Goal: Task Accomplishment & Management: Manage account settings

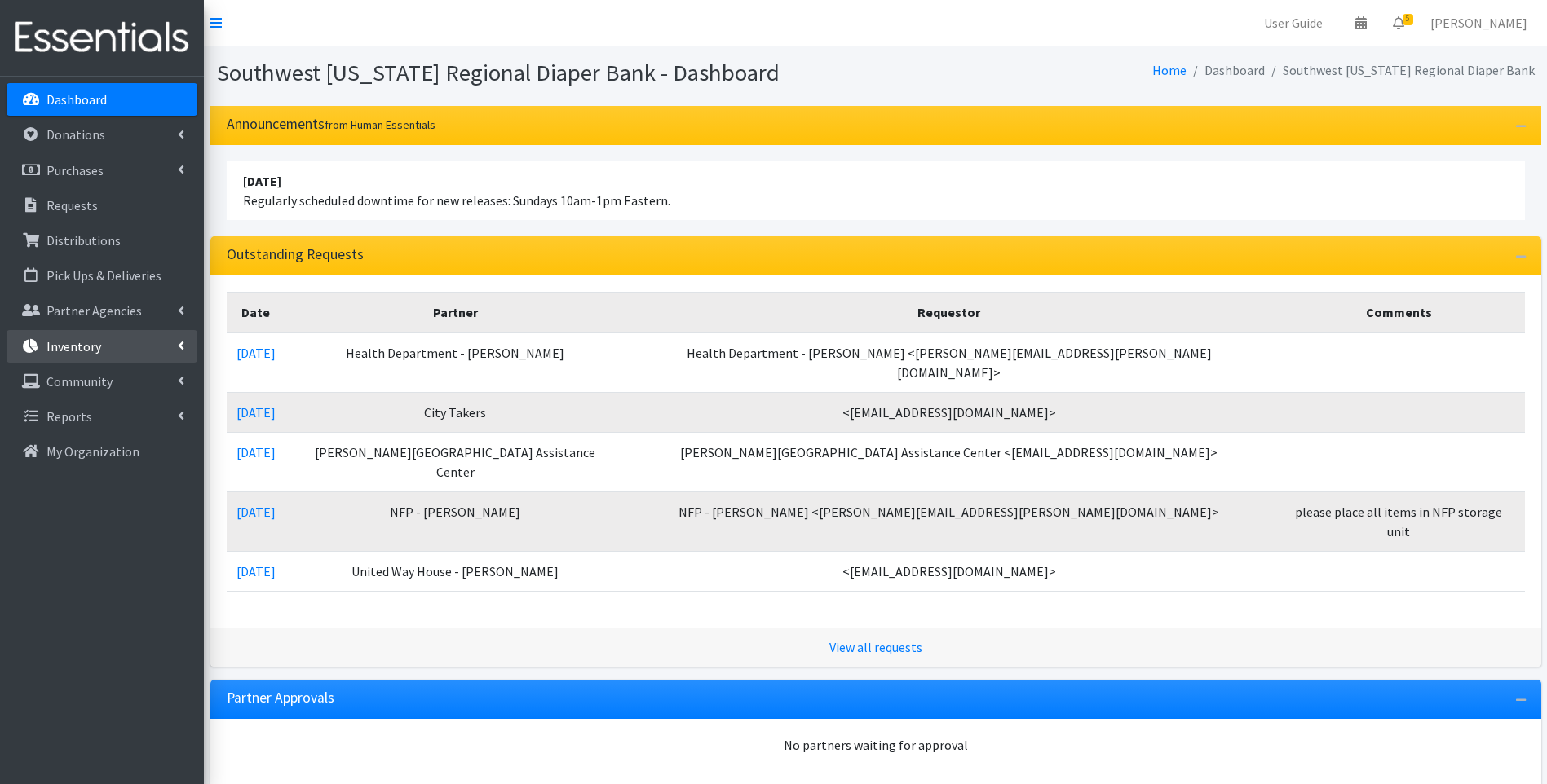
click at [102, 346] on link "Inventory" at bounding box center [102, 346] width 191 height 33
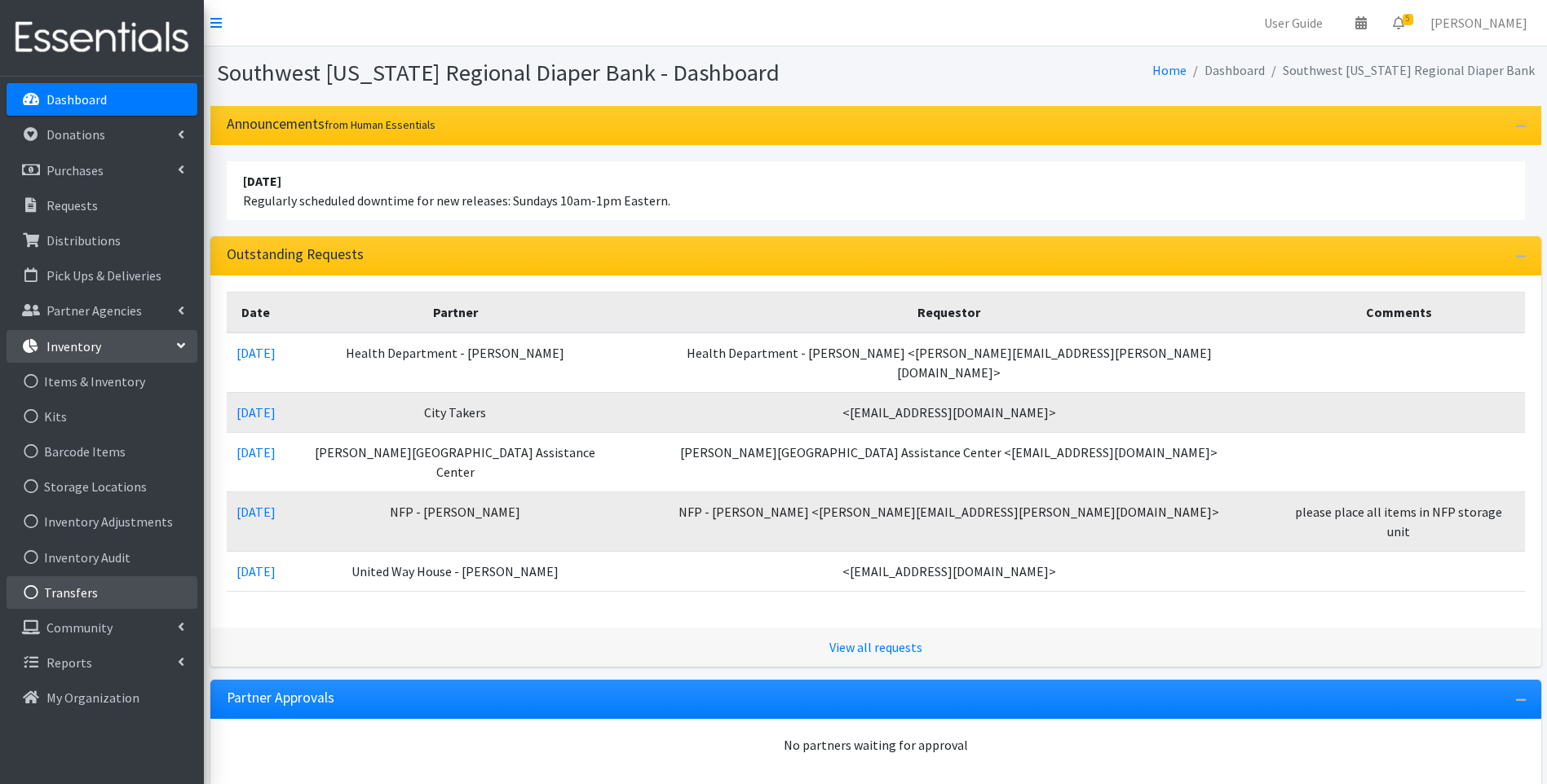
click at [88, 589] on link "Transfers" at bounding box center [102, 592] width 191 height 33
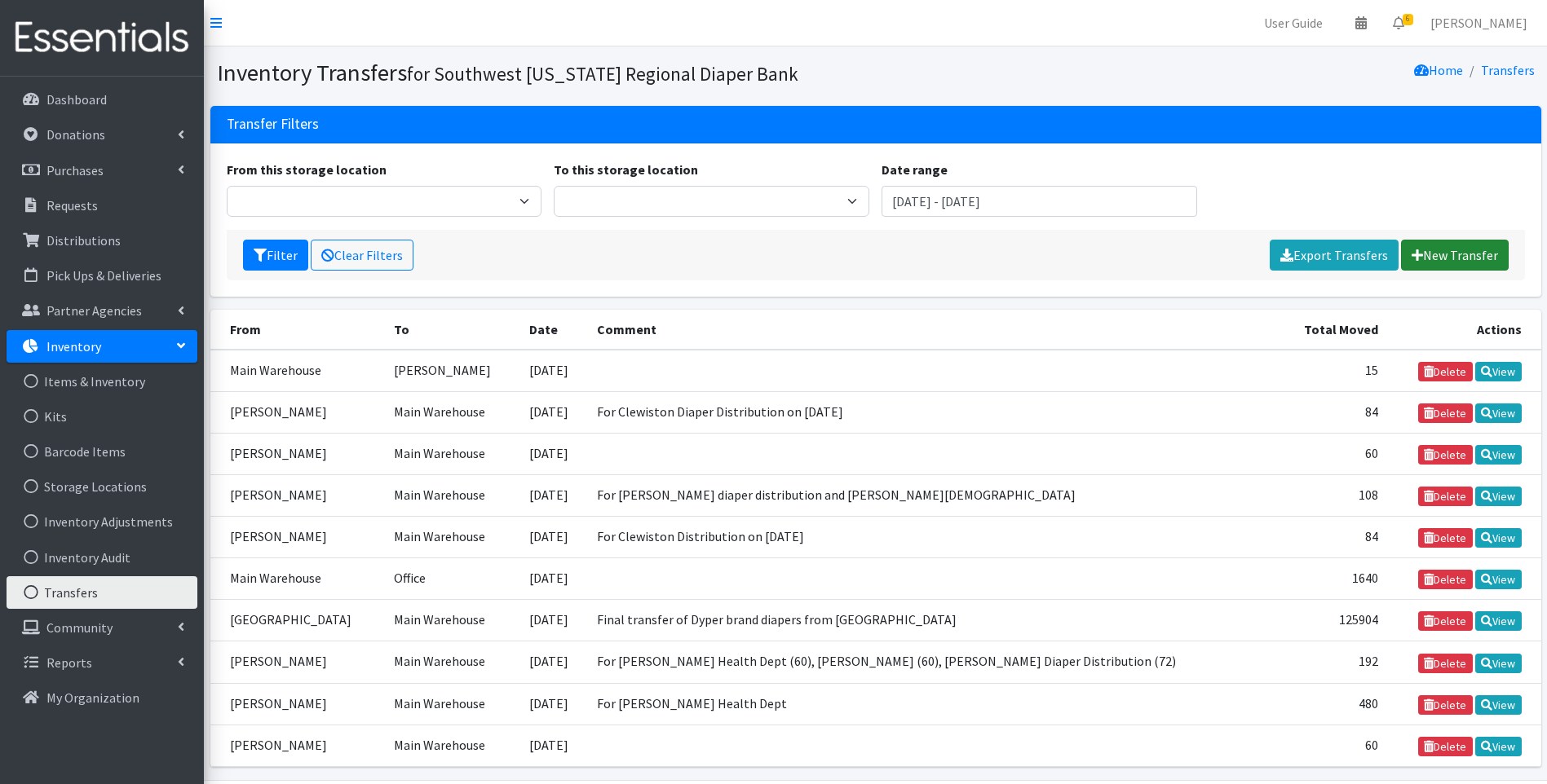
click at [1459, 241] on link "New Transfer" at bounding box center [1454, 254] width 108 height 31
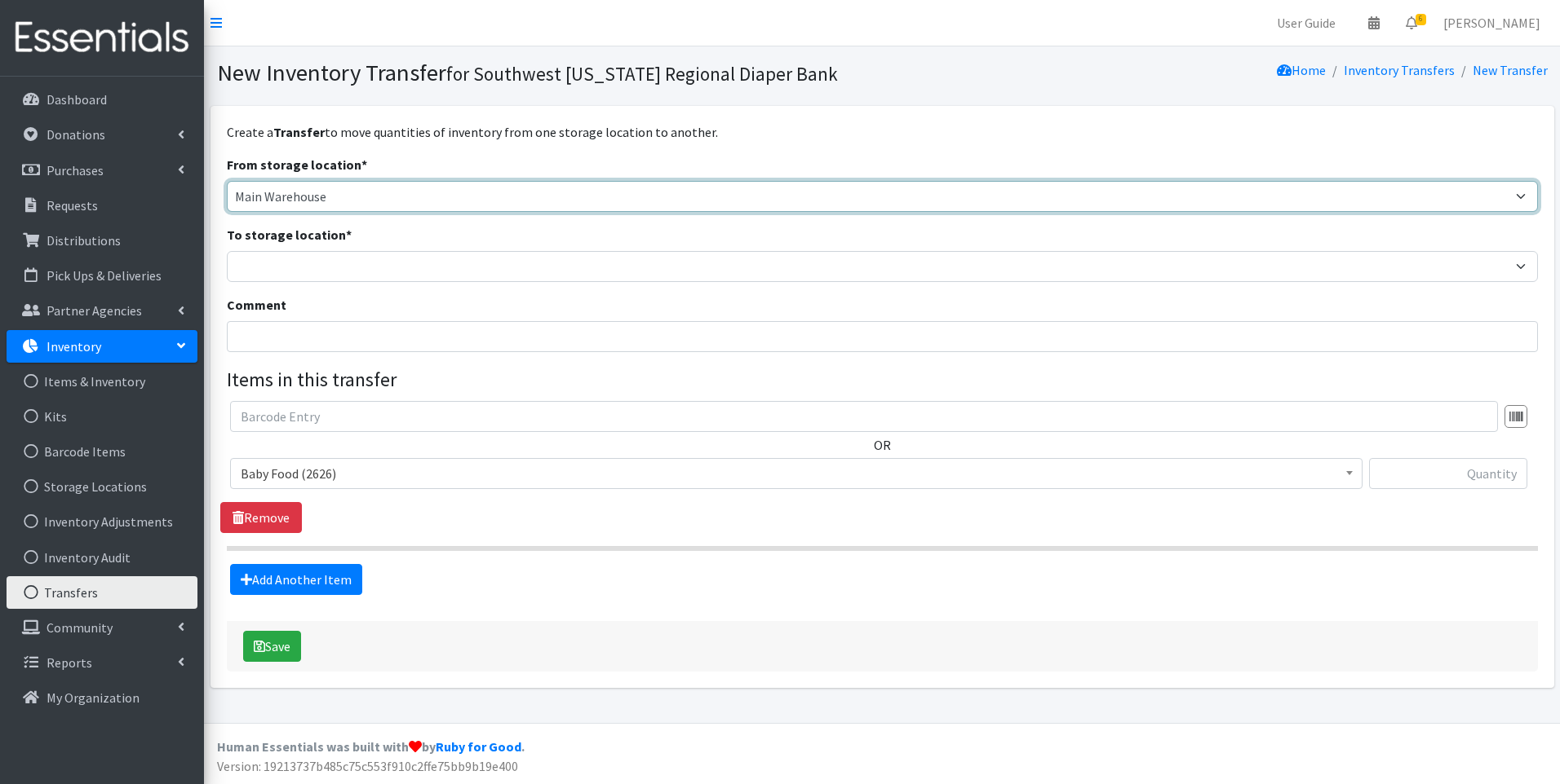
click at [395, 200] on select "Main Warehouse Office United Way Warehouse Winkler" at bounding box center [882, 196] width 1311 height 31
select select "293"
click at [227, 181] on select "Main Warehouse Office United Way Warehouse Winkler" at bounding box center [882, 196] width 1311 height 31
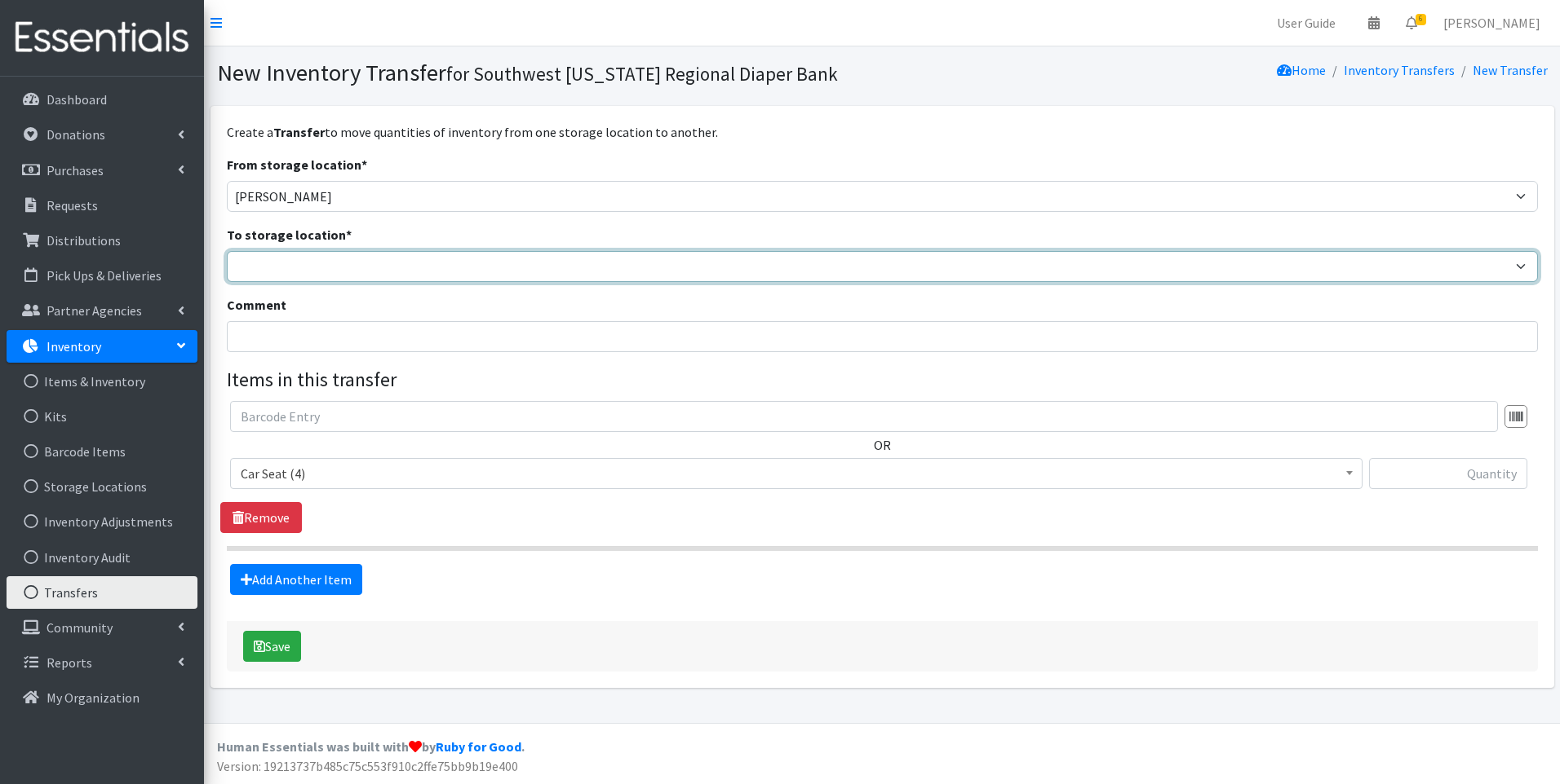
click at [381, 270] on select "Main Warehouse Office United Way Warehouse Winkler" at bounding box center [882, 266] width 1311 height 31
select select "335"
click at [227, 251] on select "Main Warehouse Office United Way Warehouse Winkler" at bounding box center [882, 266] width 1311 height 31
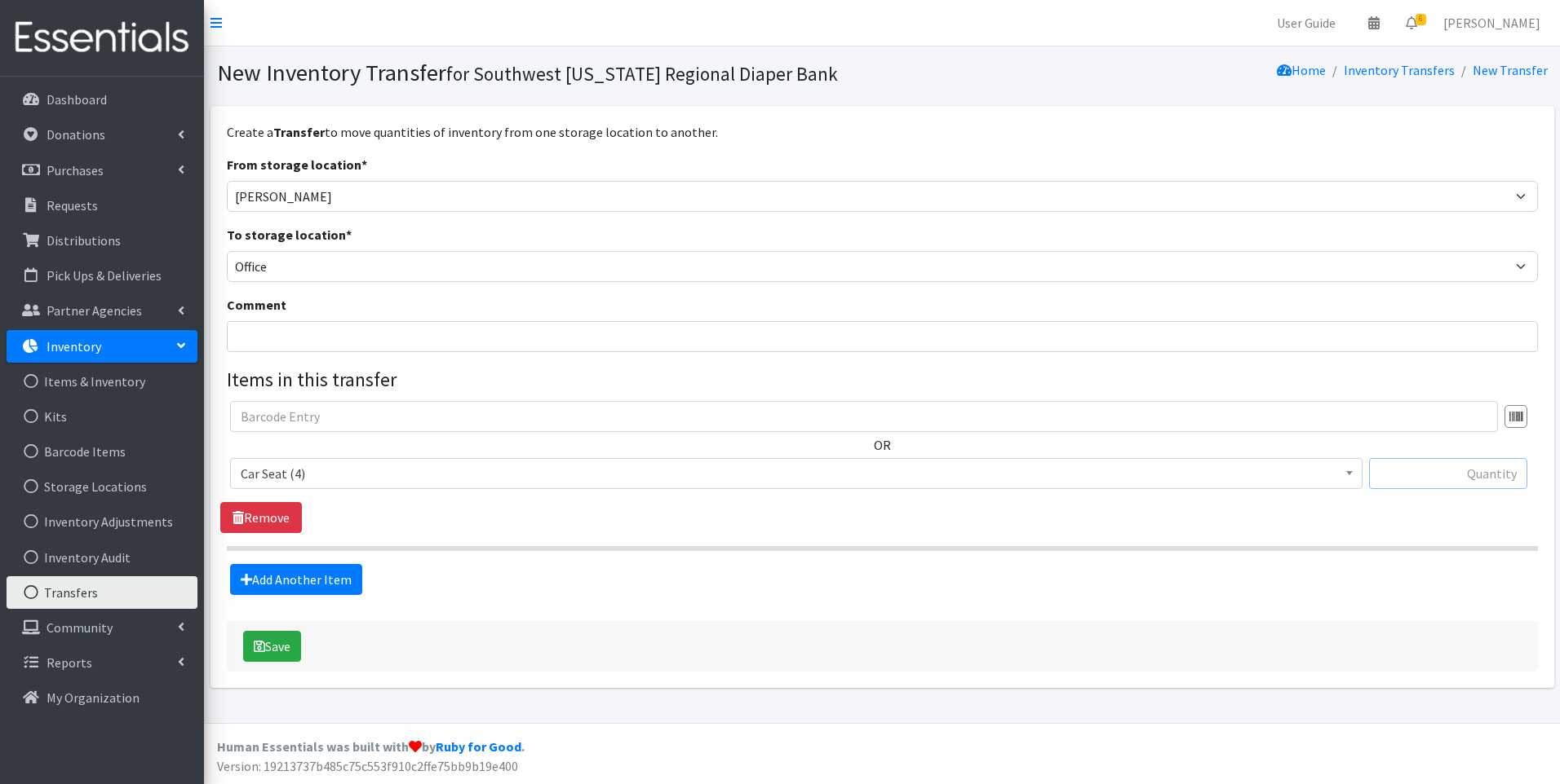
click at [1470, 474] on input "text" at bounding box center [1447, 473] width 158 height 31
type input "1"
click at [752, 587] on div "Add Another Item" at bounding box center [881, 580] width 1304 height 31
click at [373, 336] on input "Comment" at bounding box center [882, 337] width 1311 height 31
type input "Infant car seat for Rosa Williams client"
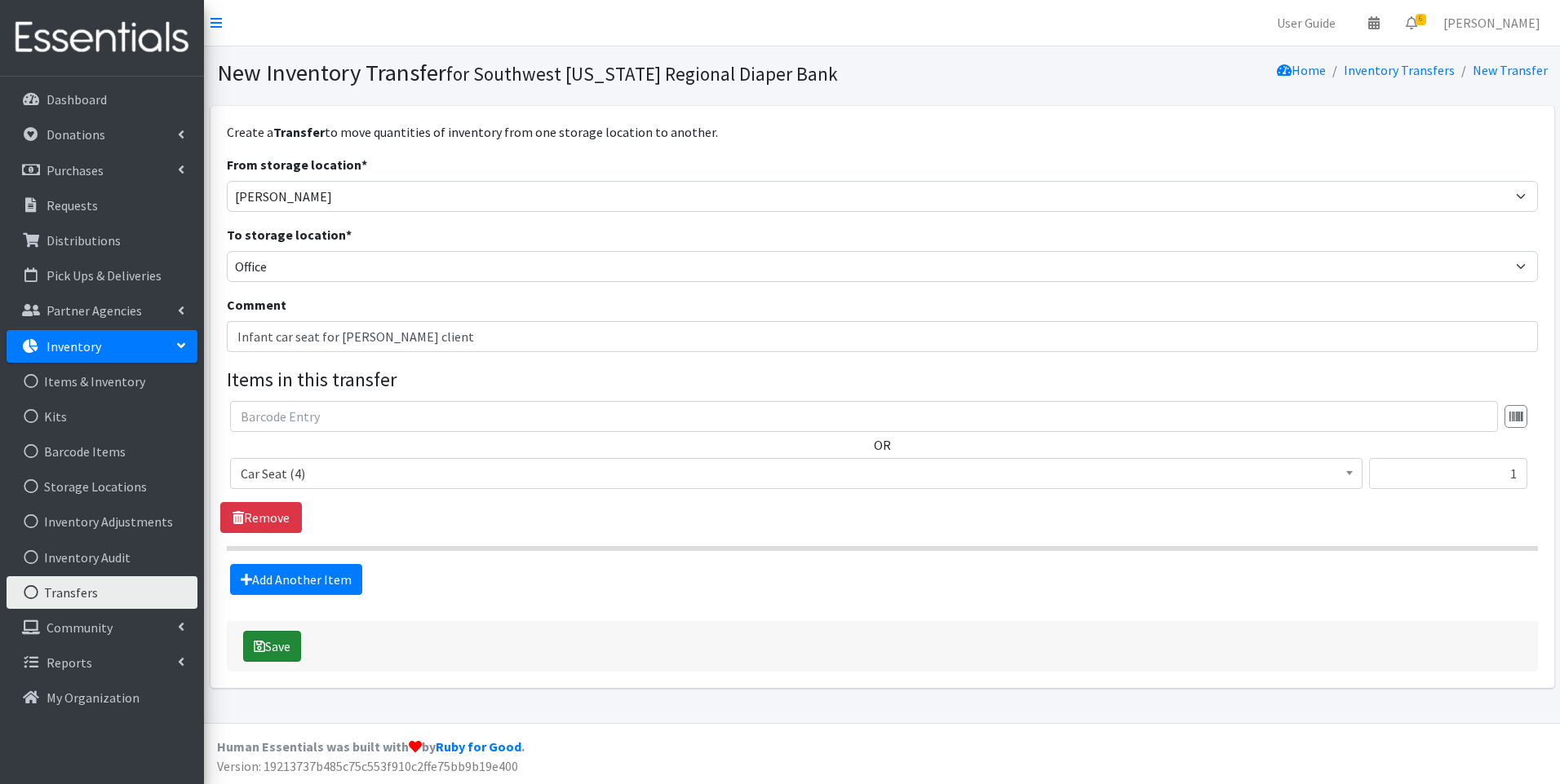
click at [259, 650] on icon "submit" at bounding box center [259, 646] width 12 height 13
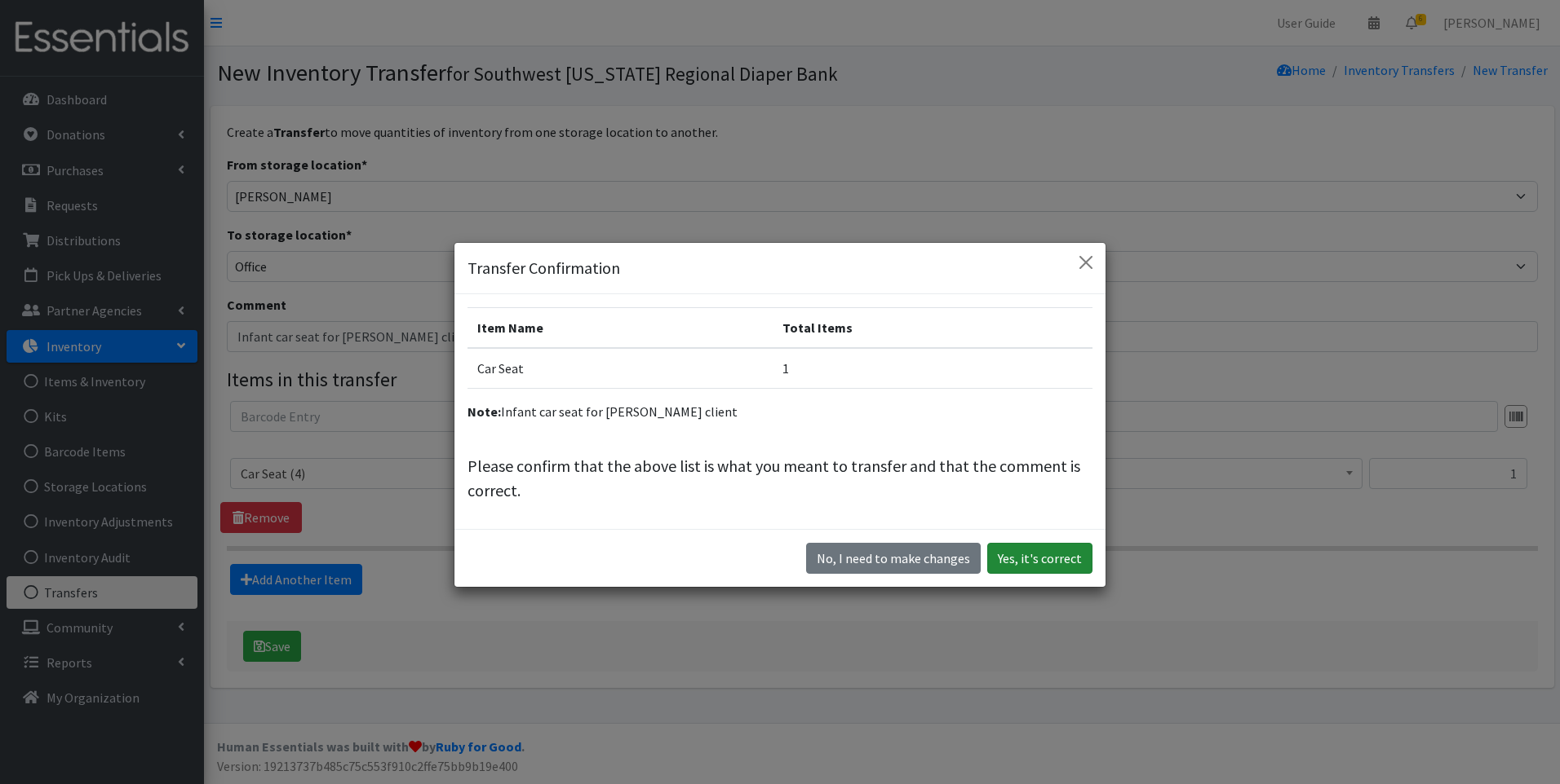
click at [1017, 549] on button "Yes, it's correct" at bounding box center [1040, 558] width 105 height 31
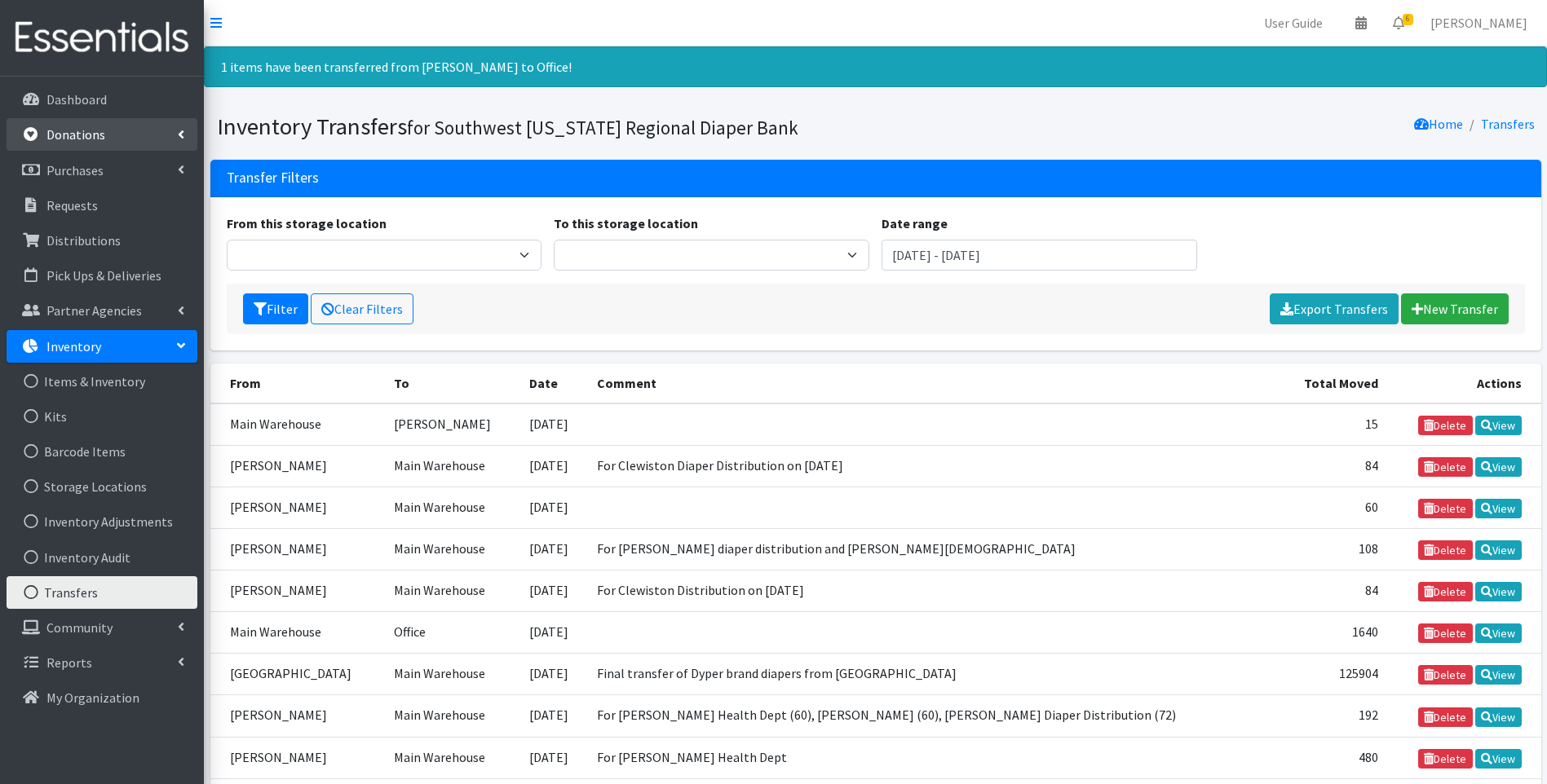
click at [94, 146] on link "Donations" at bounding box center [102, 134] width 191 height 33
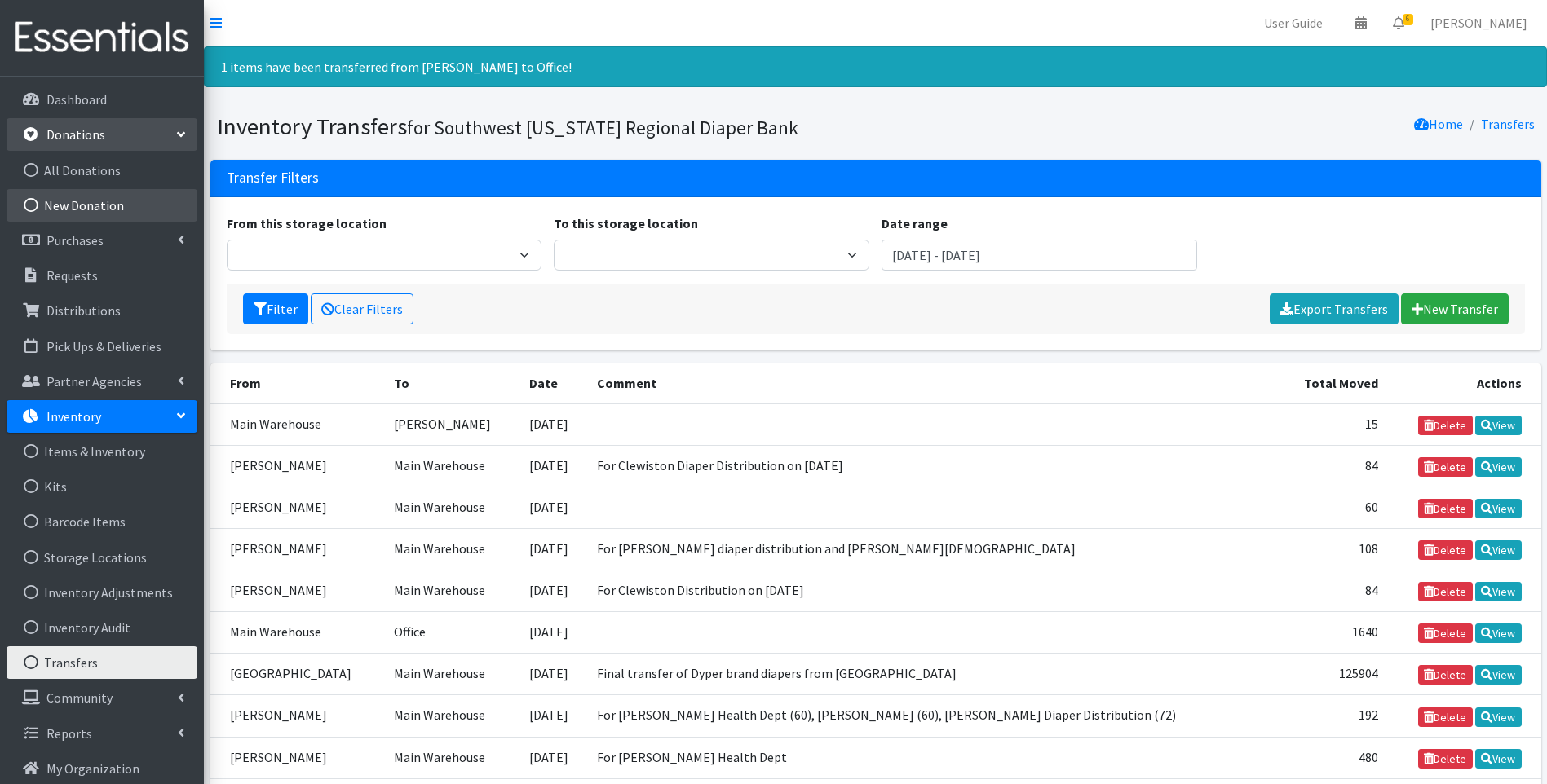
click at [109, 196] on link "New Donation" at bounding box center [102, 205] width 191 height 33
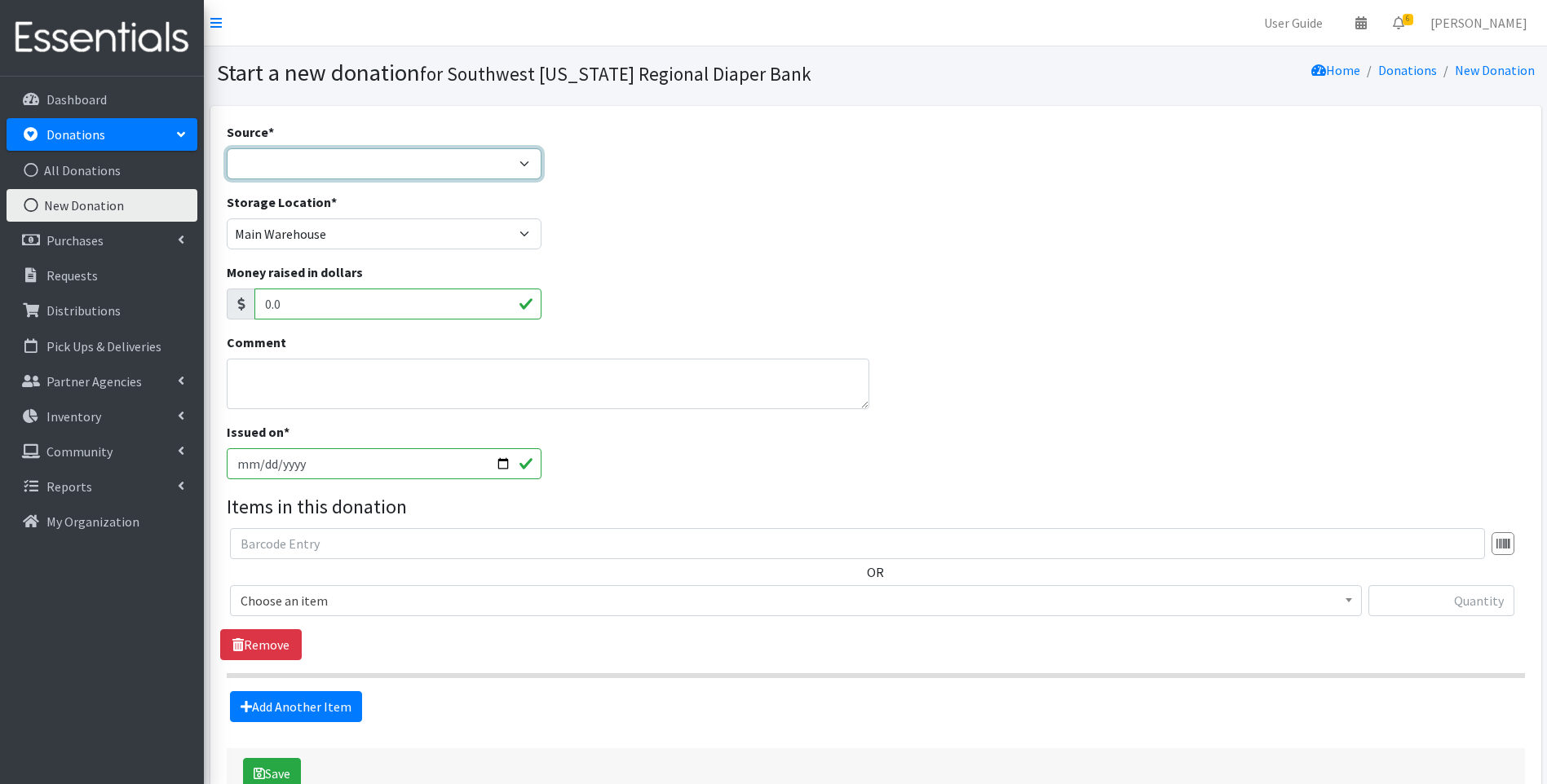
click at [258, 164] on select "Product Drive Manufacturer Donation Site Misc. Donation" at bounding box center [384, 163] width 315 height 31
select select "Manufacturer"
click at [227, 148] on select "Product Drive Manufacturer Donation Site Misc. Donation" at bounding box center [384, 163] width 315 height 31
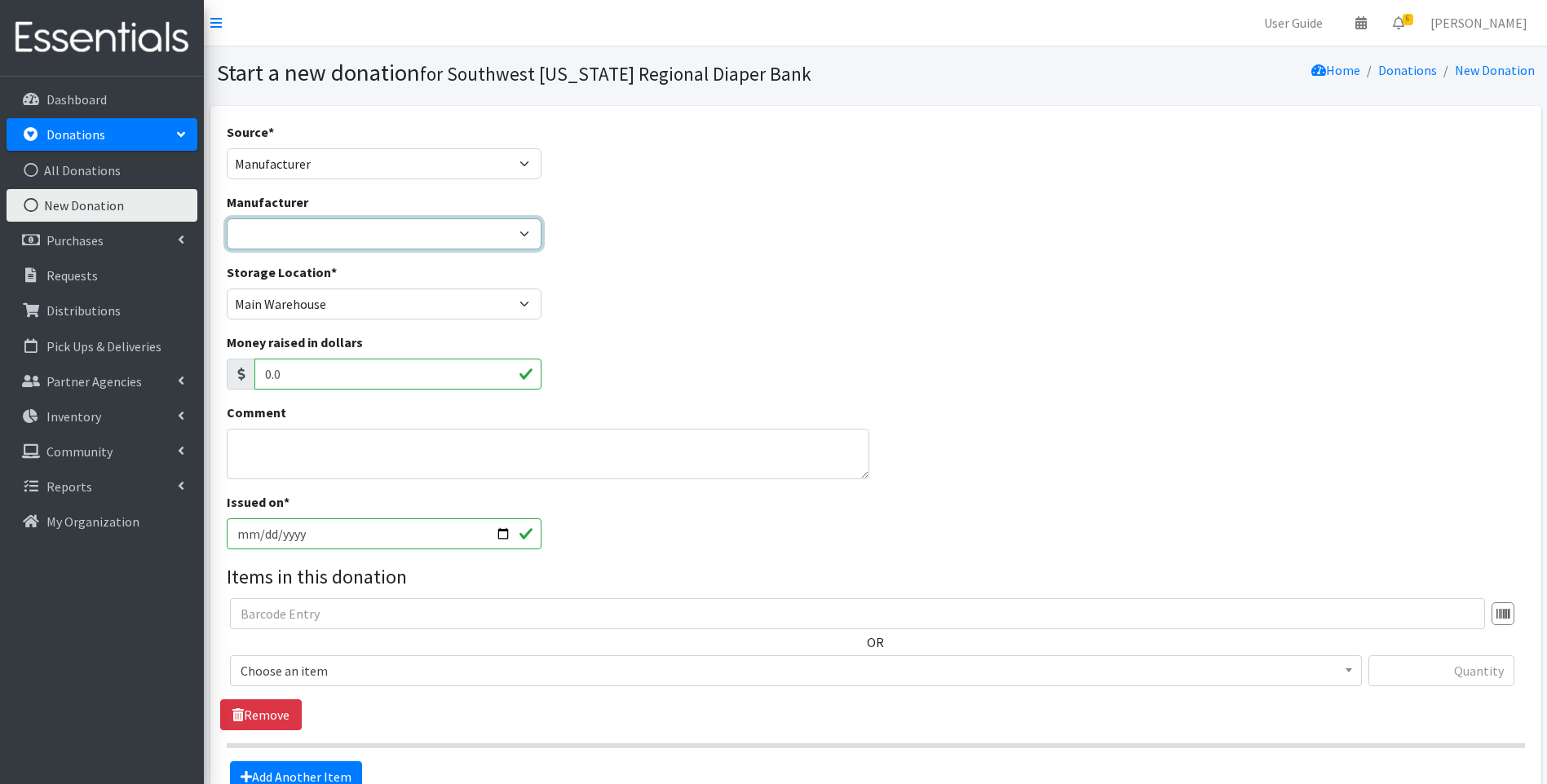
click at [275, 230] on select "Acme Baby [DEMOGRAPHIC_DATA] Baby Huggies/National Diaper Bank McKesson Meals o…" at bounding box center [384, 234] width 315 height 31
select select "211"
click at [227, 219] on select "Acme Baby [DEMOGRAPHIC_DATA] Baby Huggies/National Diaper Bank McKesson Meals o…" at bounding box center [384, 234] width 315 height 31
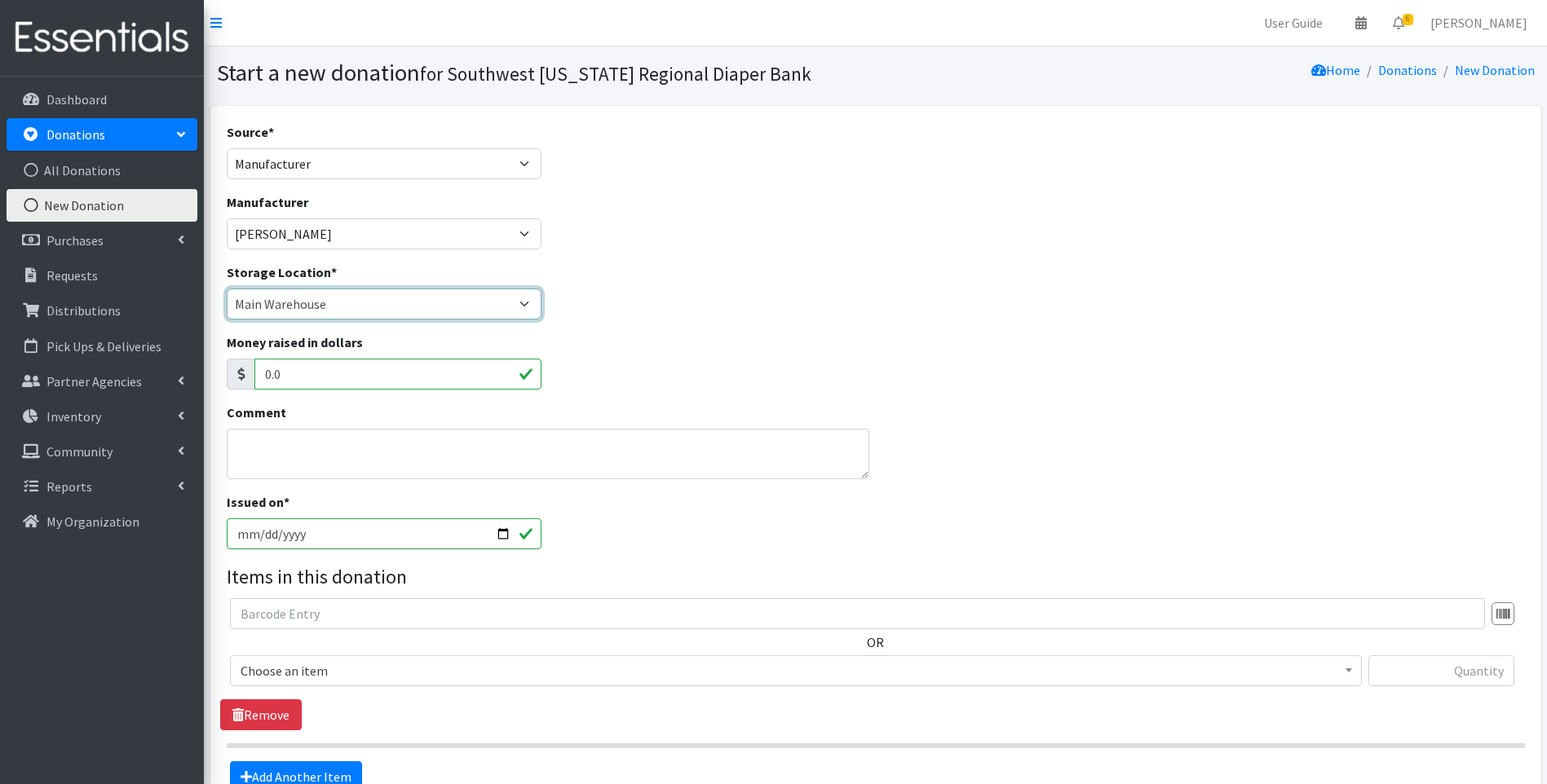
click at [321, 305] on select "Main Warehouse Office United Way Warehouse Winkler" at bounding box center [384, 304] width 315 height 31
select select "293"
click at [227, 288] on select "Main Warehouse Office United Way Warehouse Winkler" at bounding box center [384, 304] width 315 height 31
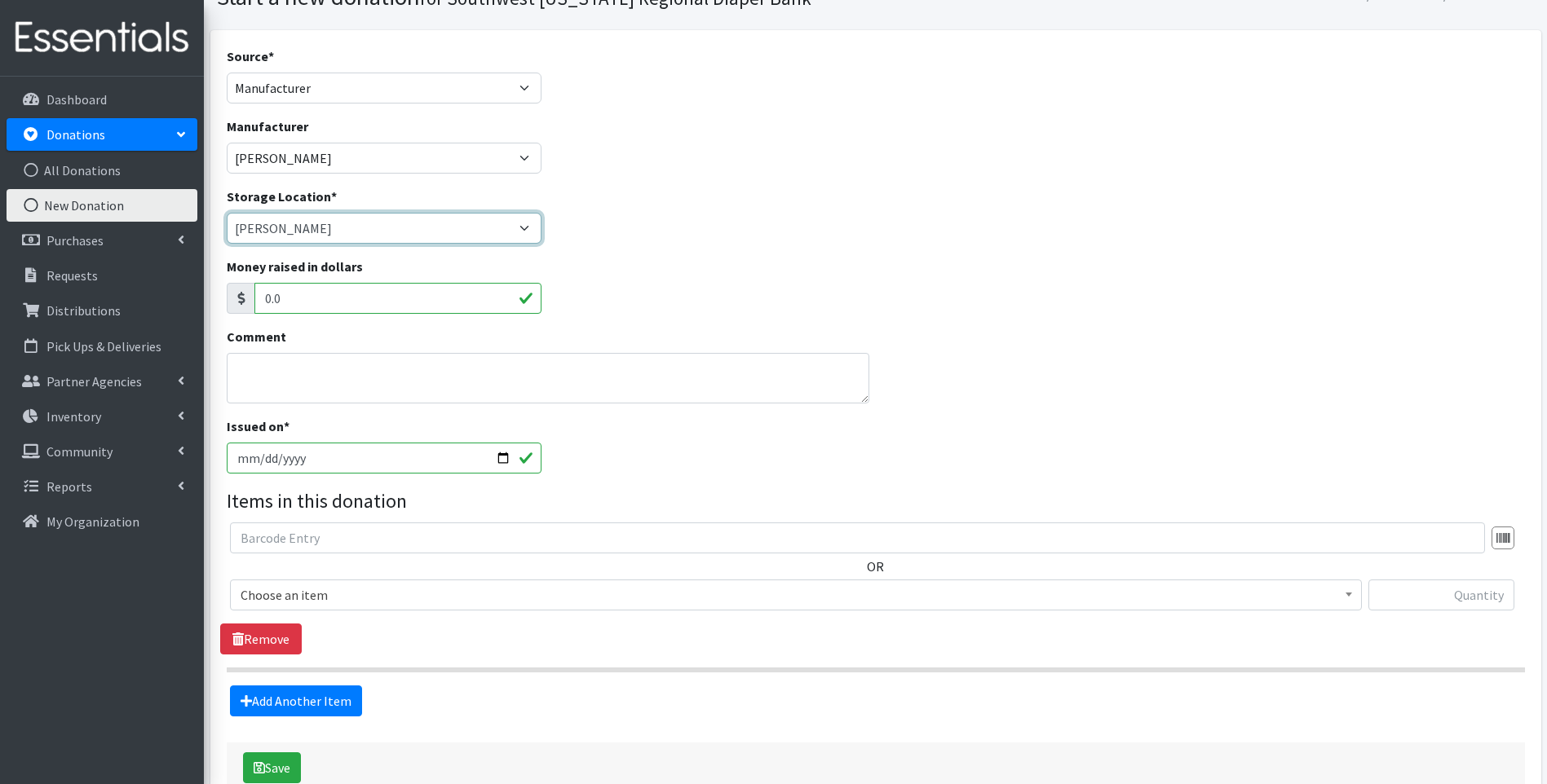
scroll to position [163, 0]
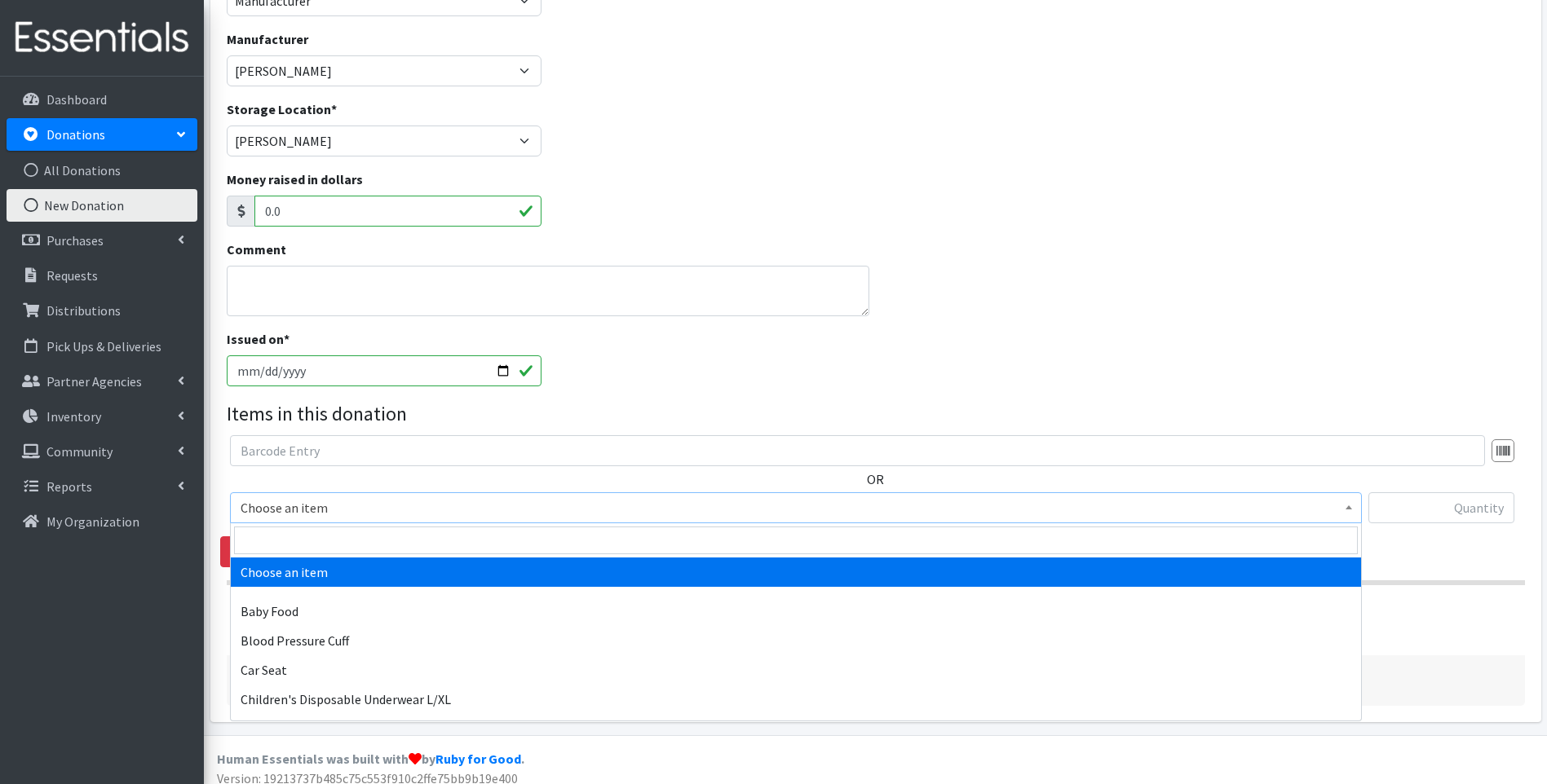
click at [347, 517] on span "Choose an item" at bounding box center [795, 508] width 1110 height 23
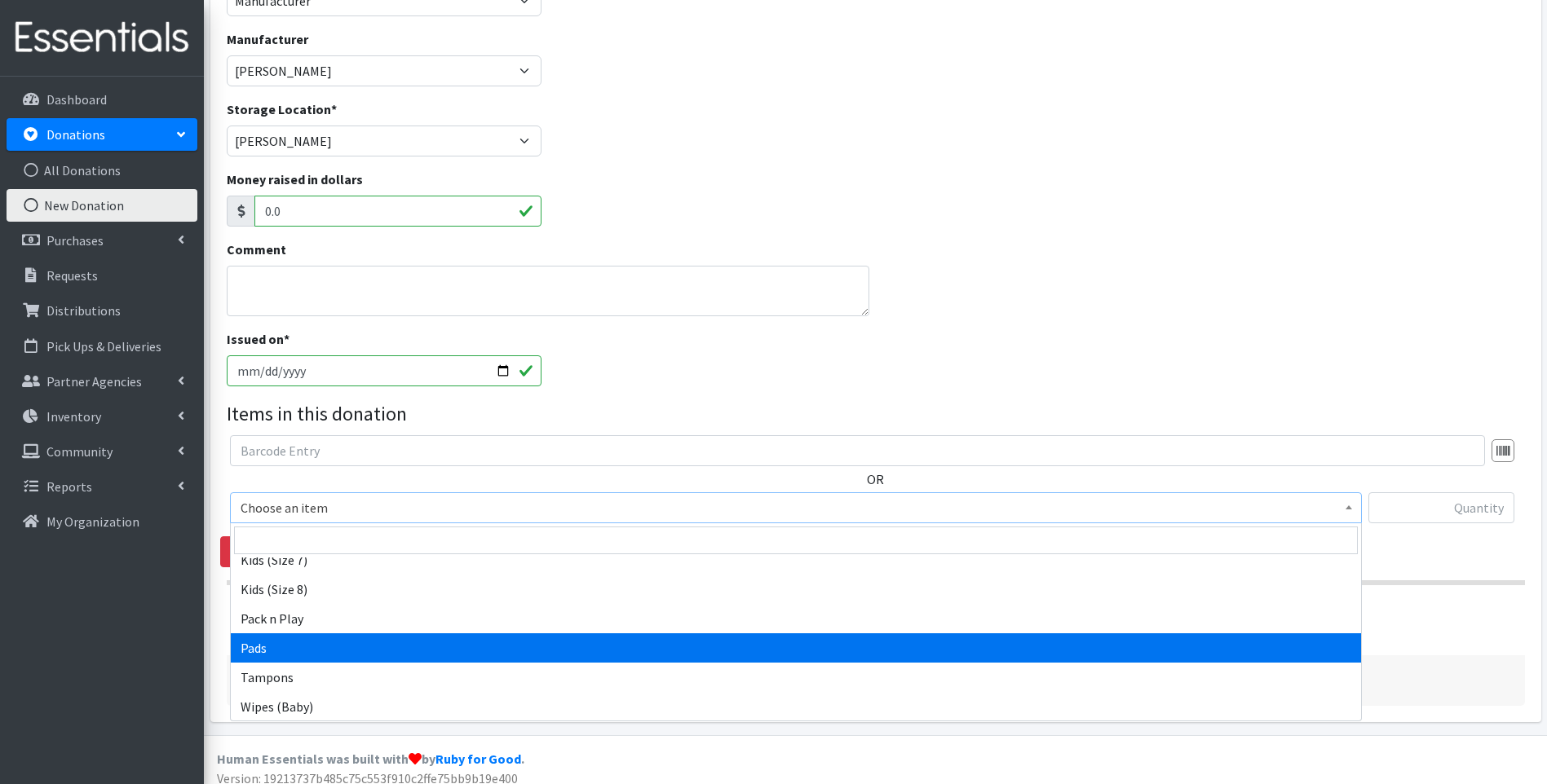
scroll to position [551, 0]
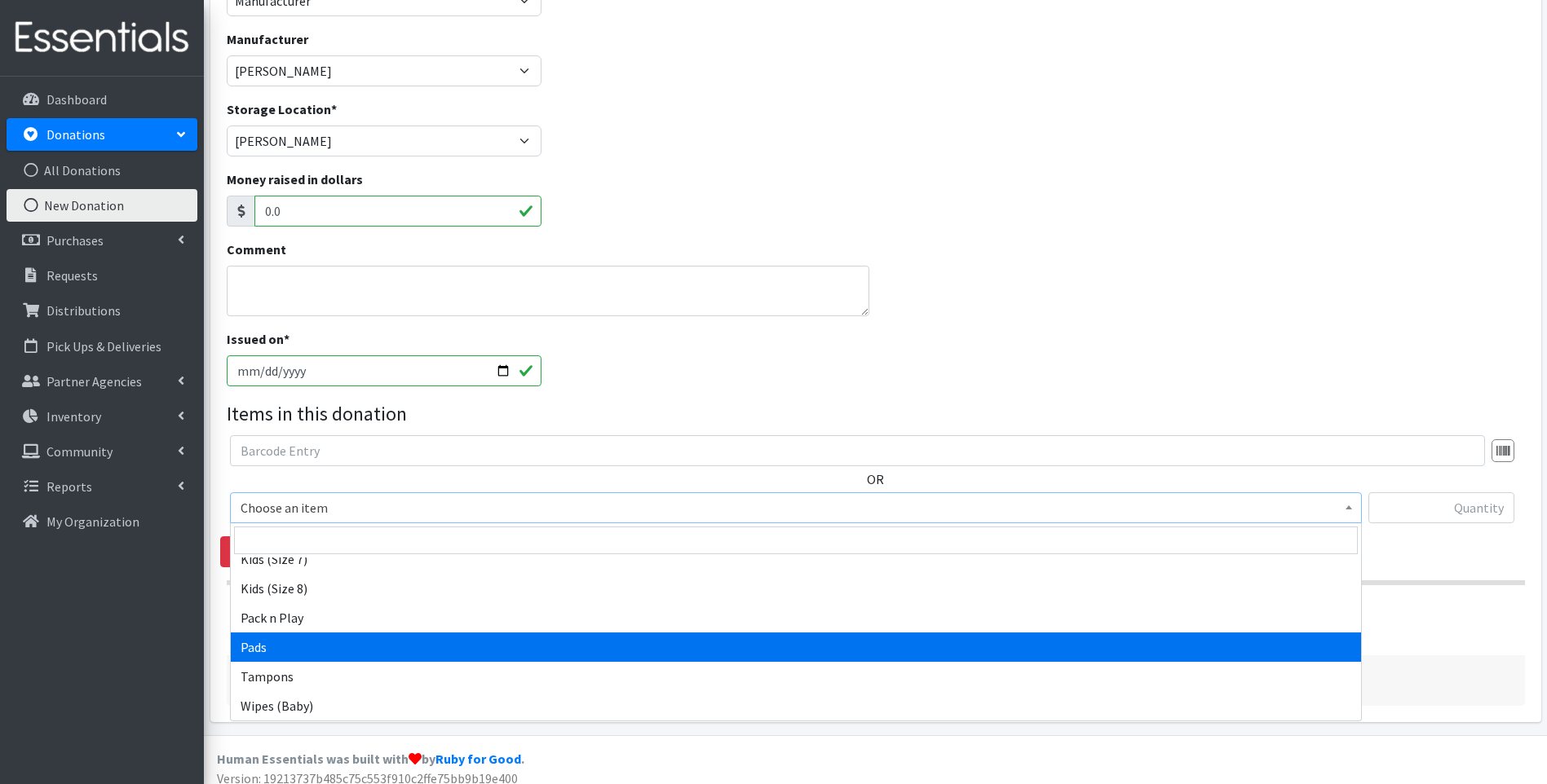
select select "10040"
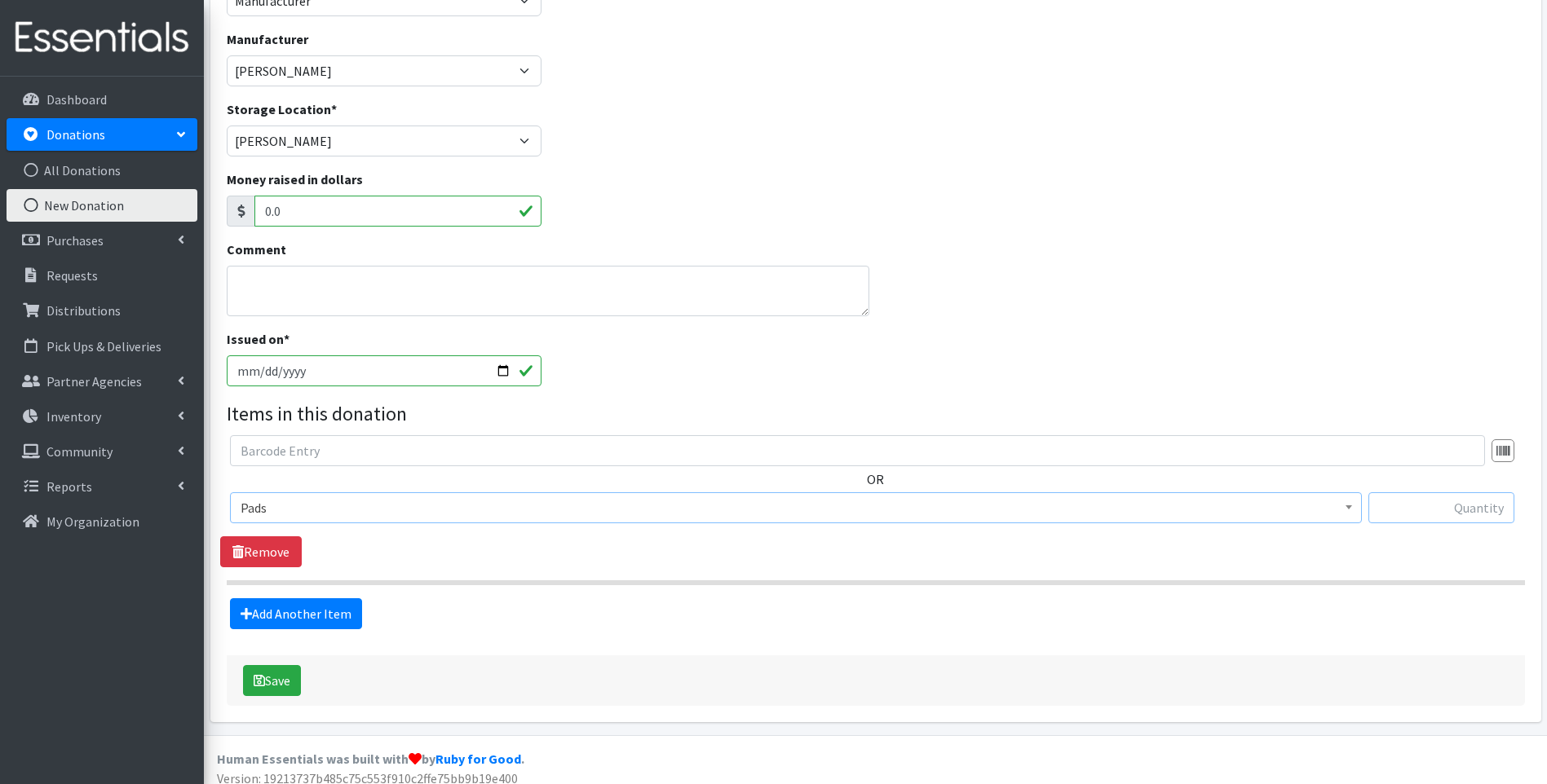
click at [1456, 514] on input "text" at bounding box center [1441, 507] width 146 height 31
type input "384"
click at [127, 164] on link "All Donations" at bounding box center [102, 171] width 191 height 33
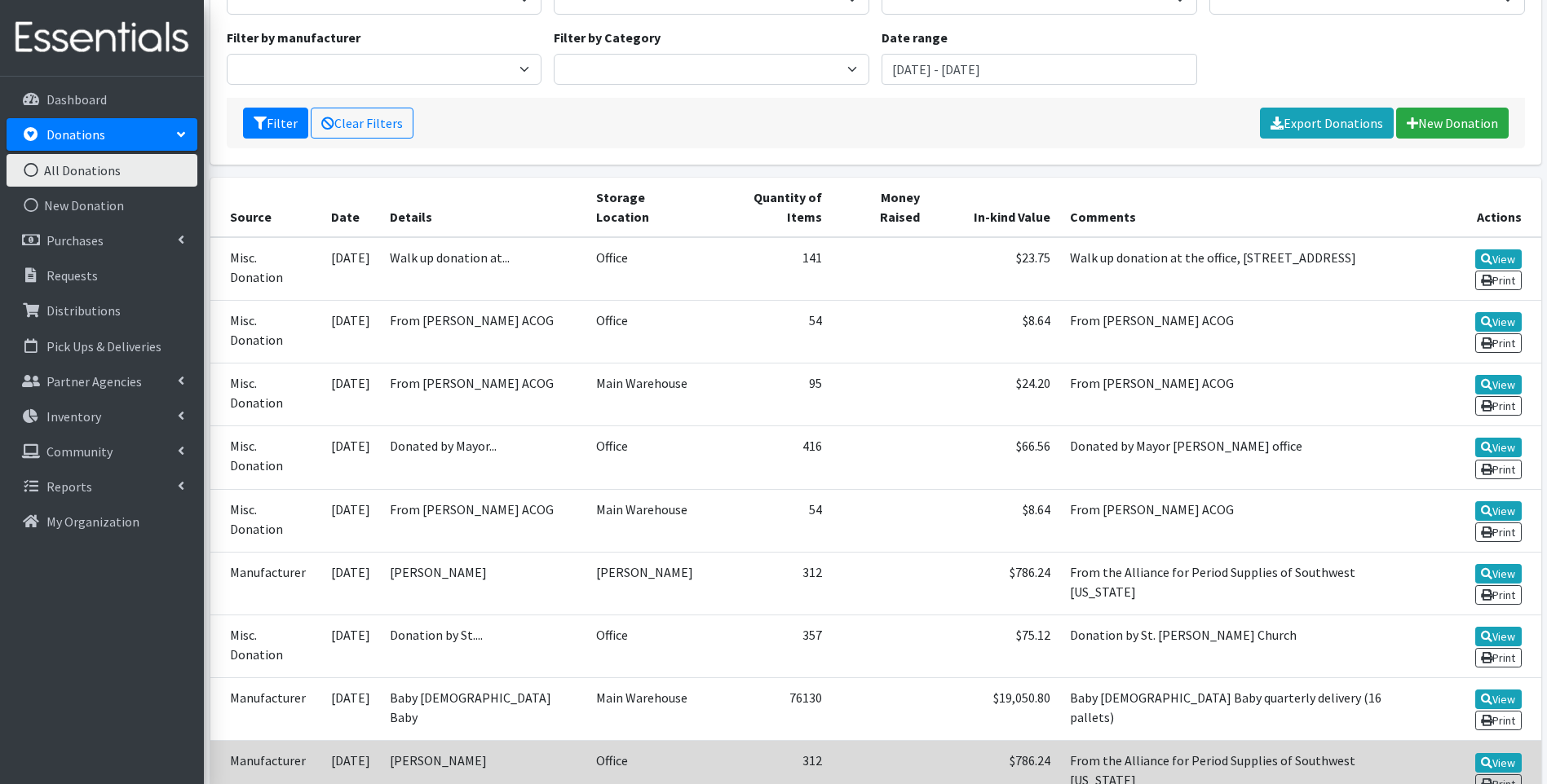
scroll to position [204, 0]
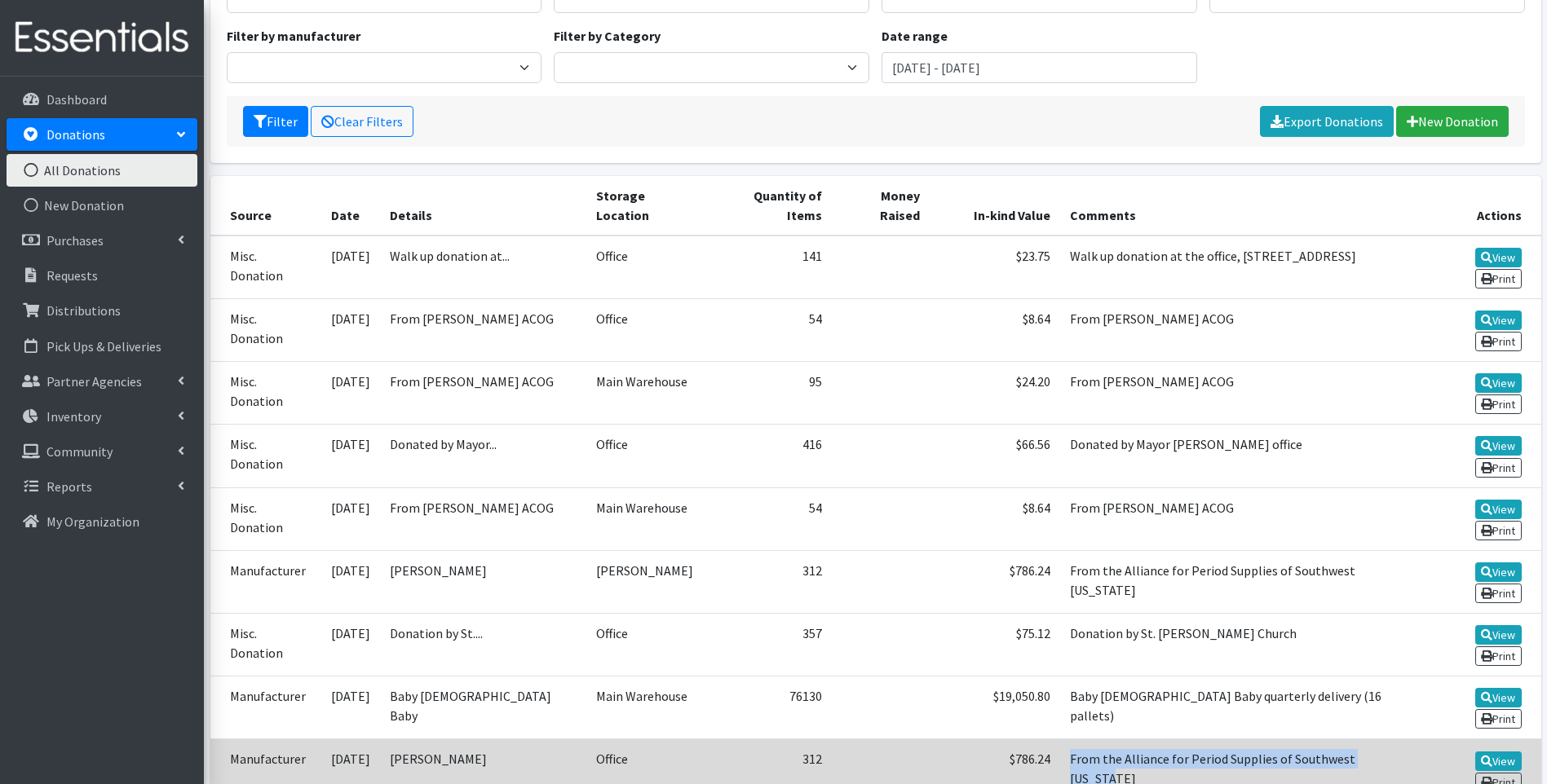
drag, startPoint x: 1066, startPoint y: 566, endPoint x: 1380, endPoint y: 583, distance: 314.5
click at [1380, 739] on td "From the Alliance for Period Supplies of Southwest [US_STATE]" at bounding box center [1241, 771] width 361 height 63
drag, startPoint x: 1380, startPoint y: 583, endPoint x: 1270, endPoint y: 570, distance: 110.8
copy td "From the Alliance for Period Supplies of Southwest [US_STATE]"
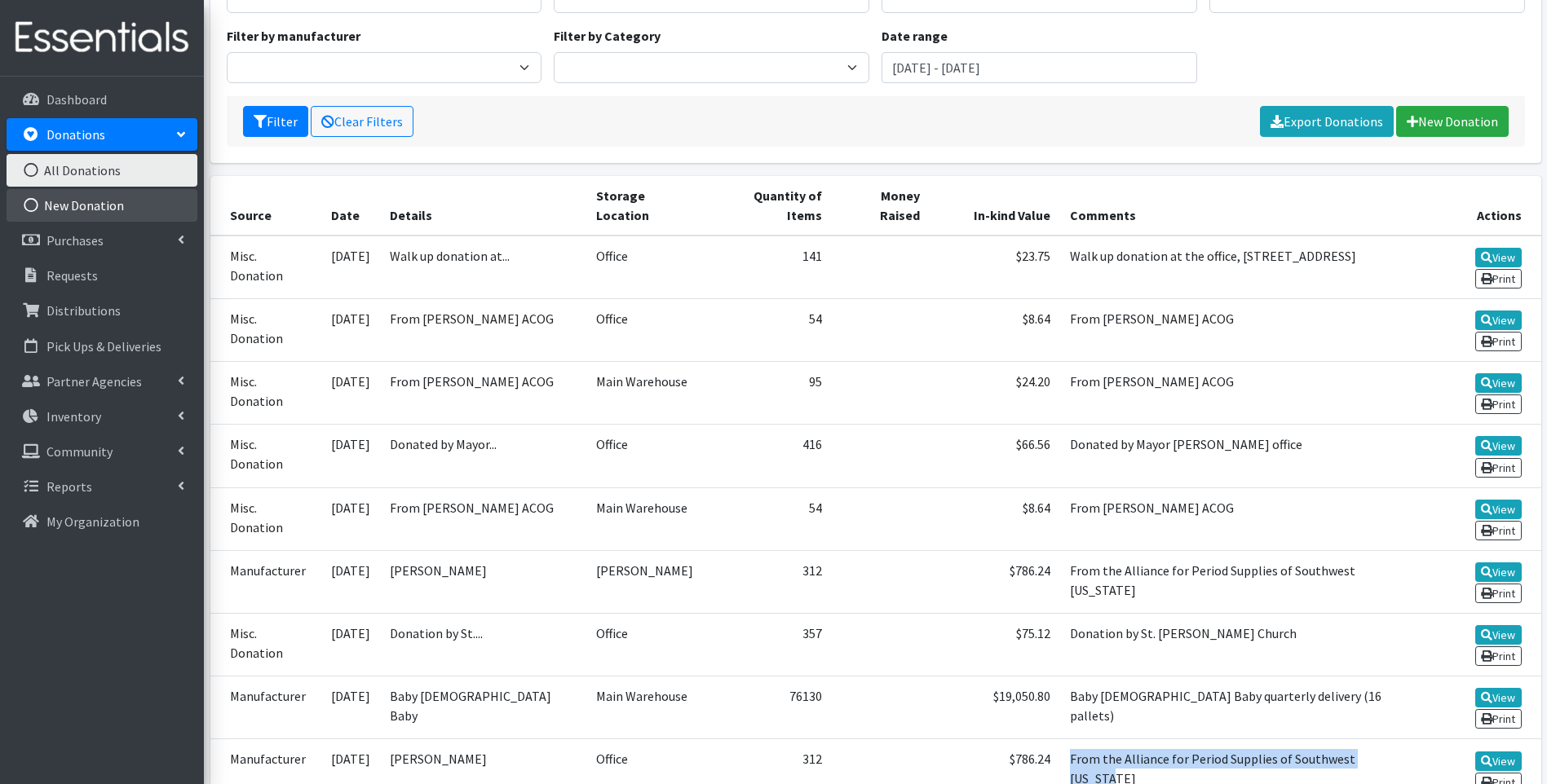
click at [57, 198] on link "New Donation" at bounding box center [102, 205] width 191 height 33
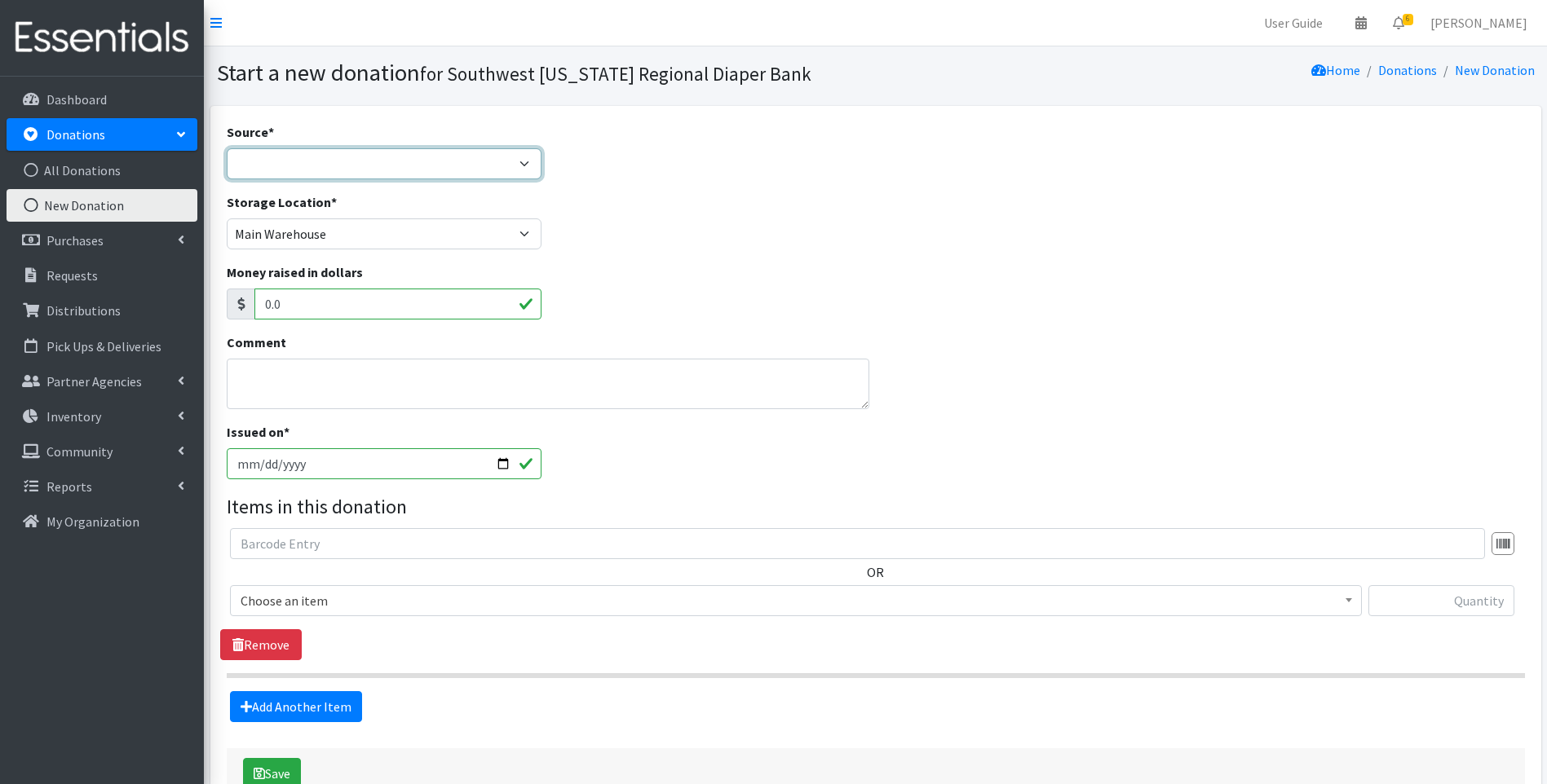
click at [375, 162] on select "Product Drive Manufacturer Donation Site Misc. Donation" at bounding box center [384, 163] width 315 height 31
select select "Misc. Donation"
click at [227, 148] on select "Product Drive Manufacturer Donation Site Misc. Donation" at bounding box center [384, 163] width 315 height 31
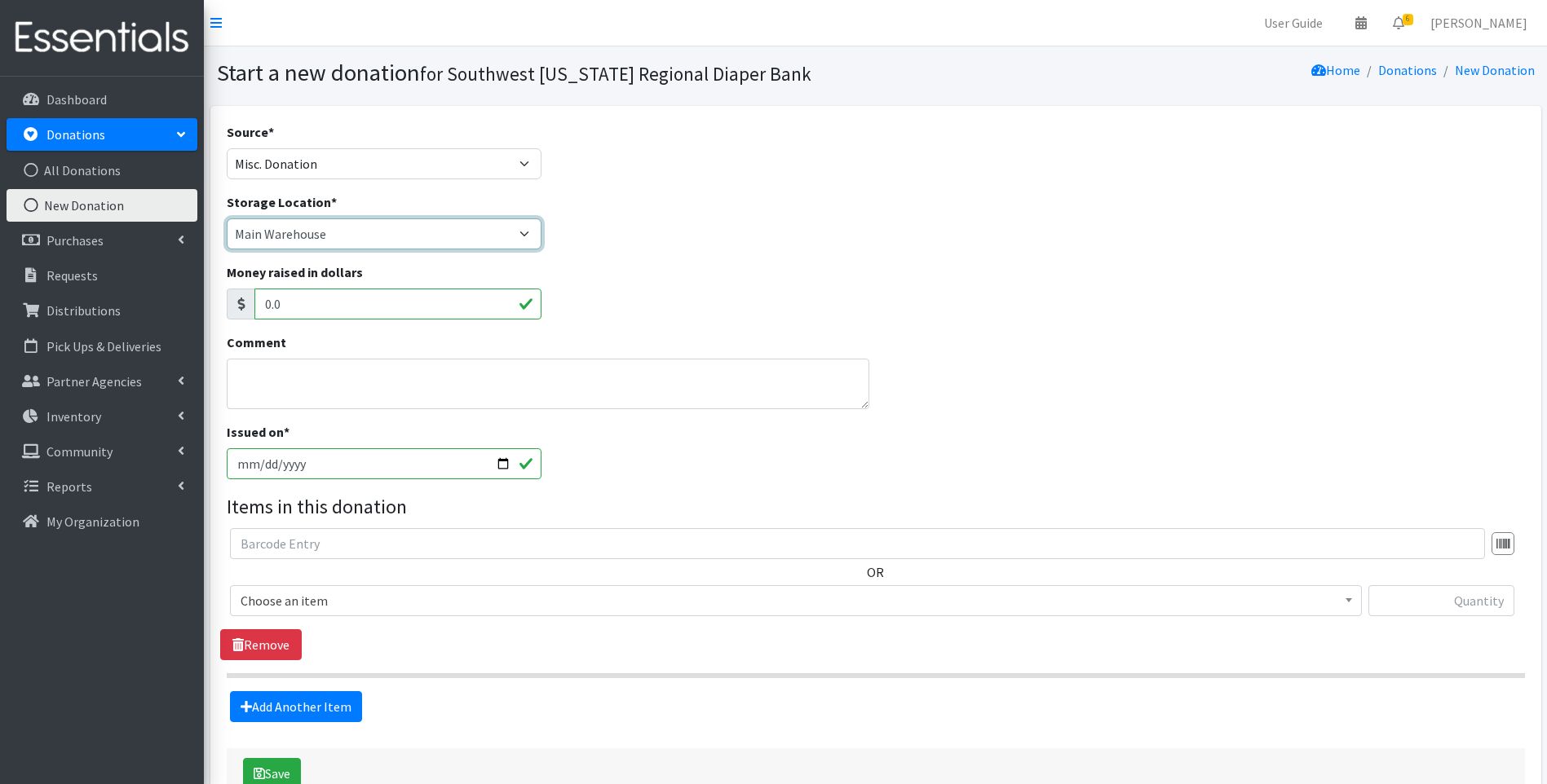
click at [366, 235] on select "Main Warehouse Office United Way Warehouse Winkler" at bounding box center [384, 234] width 315 height 31
select select "293"
click at [227, 219] on select "Main Warehouse Office United Way Warehouse Winkler" at bounding box center [384, 234] width 315 height 31
click at [305, 375] on textarea "Comment" at bounding box center [548, 384] width 643 height 51
paste textarea "From the Alliance for Period Supplies of Southwest Florida"
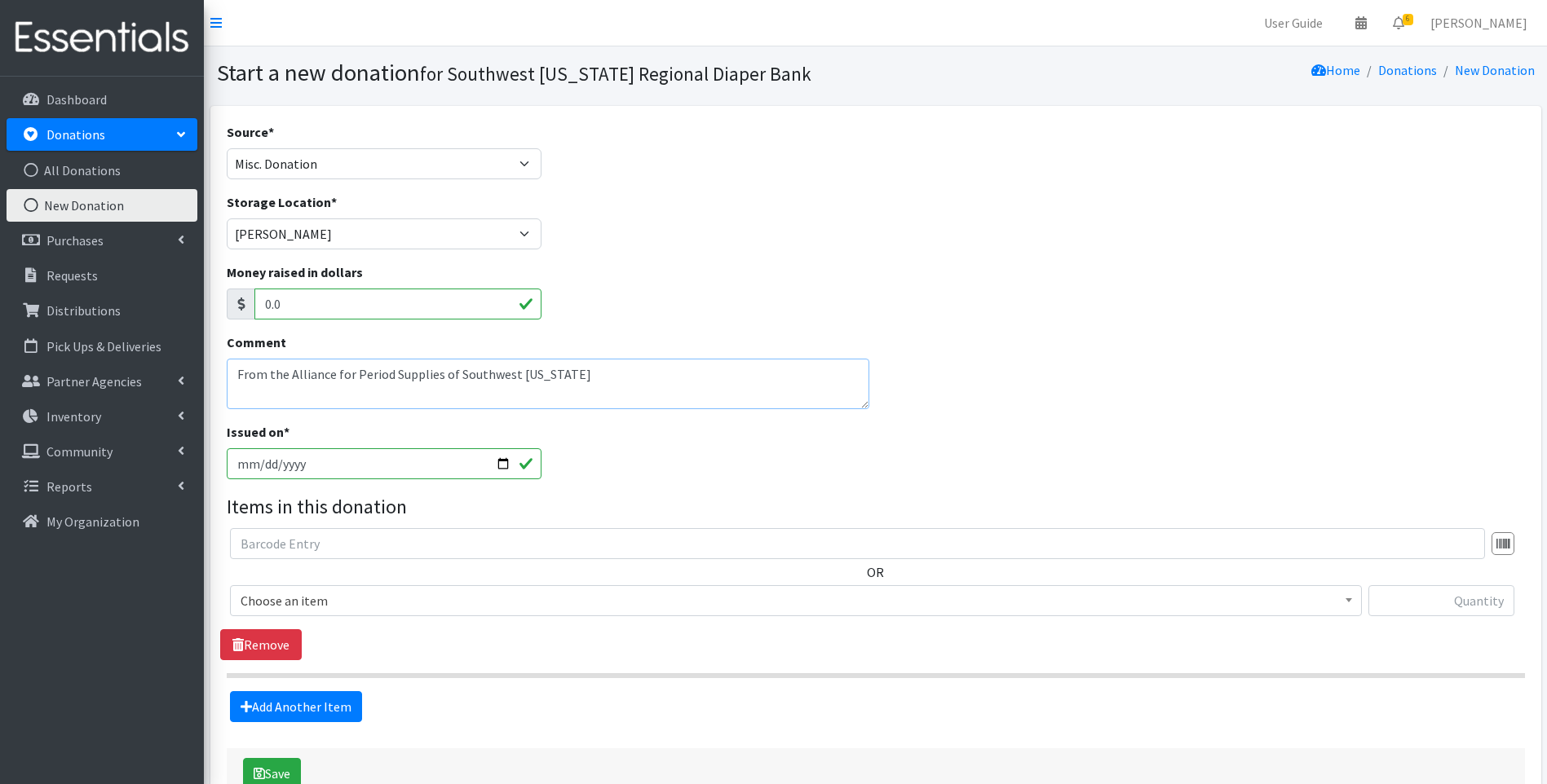
type textarea "From the Alliance for Period Supplies of Southwest Florida"
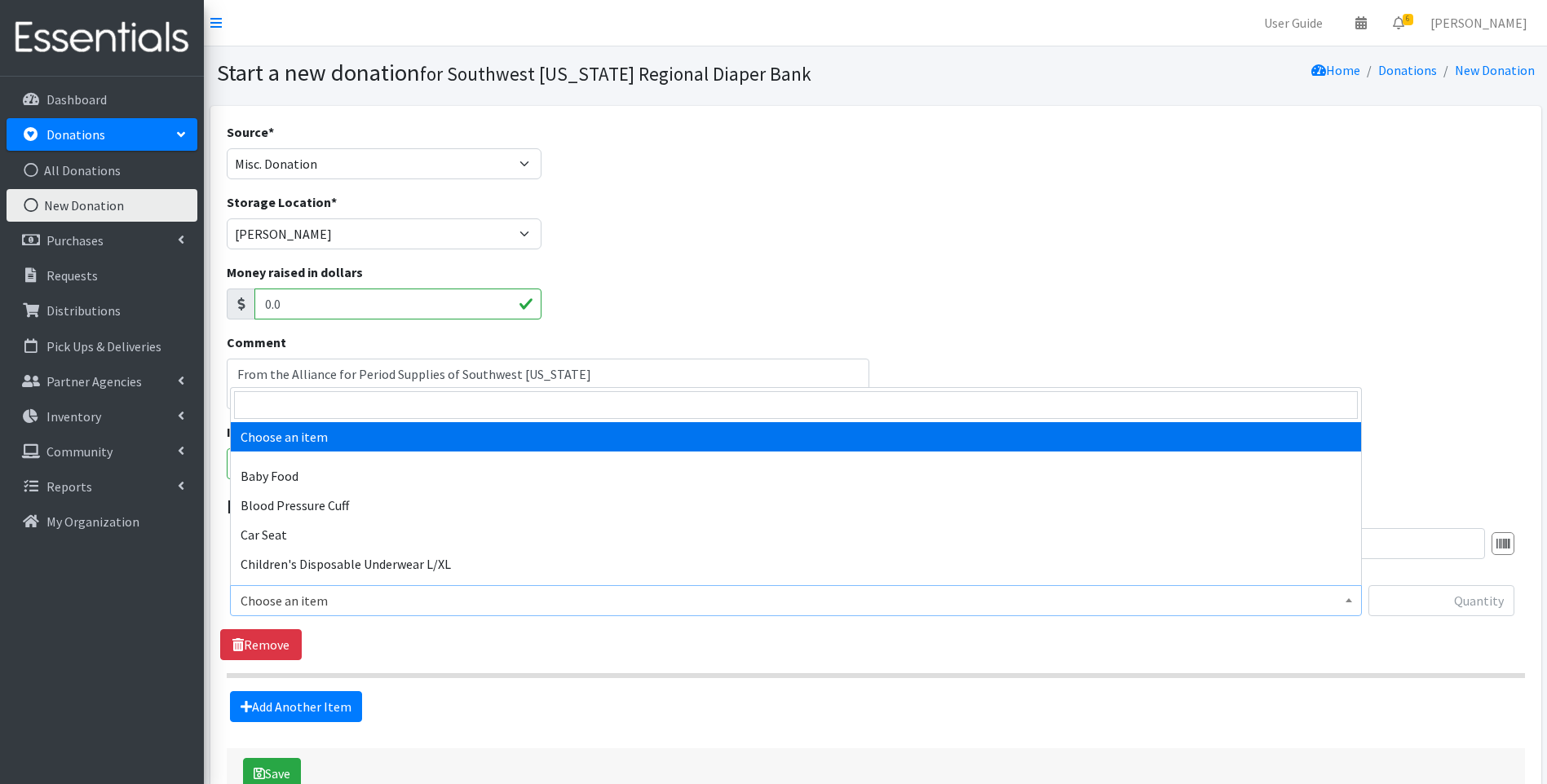
click at [298, 596] on span "Choose an item" at bounding box center [795, 601] width 1110 height 23
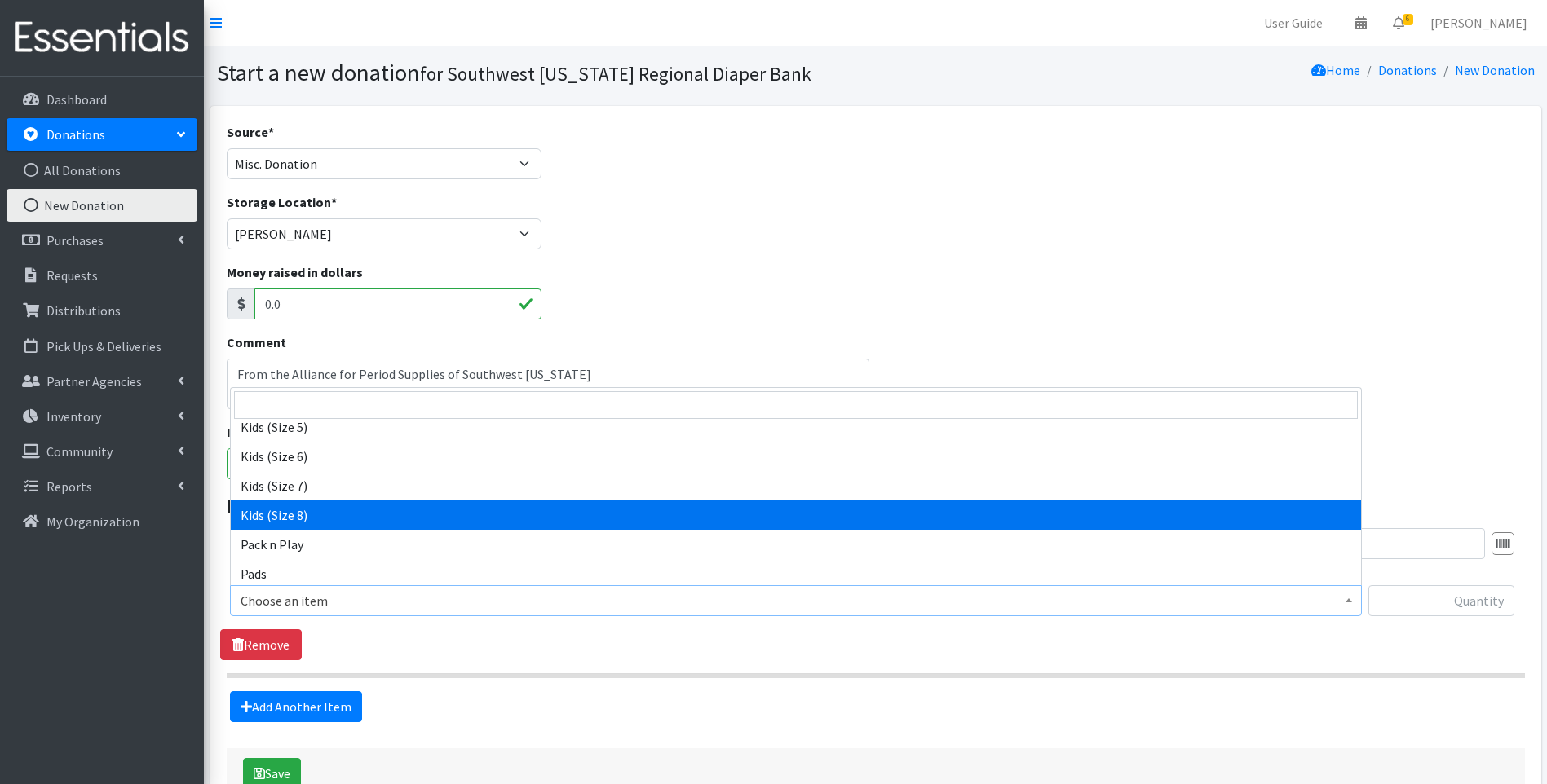
scroll to position [551, 0]
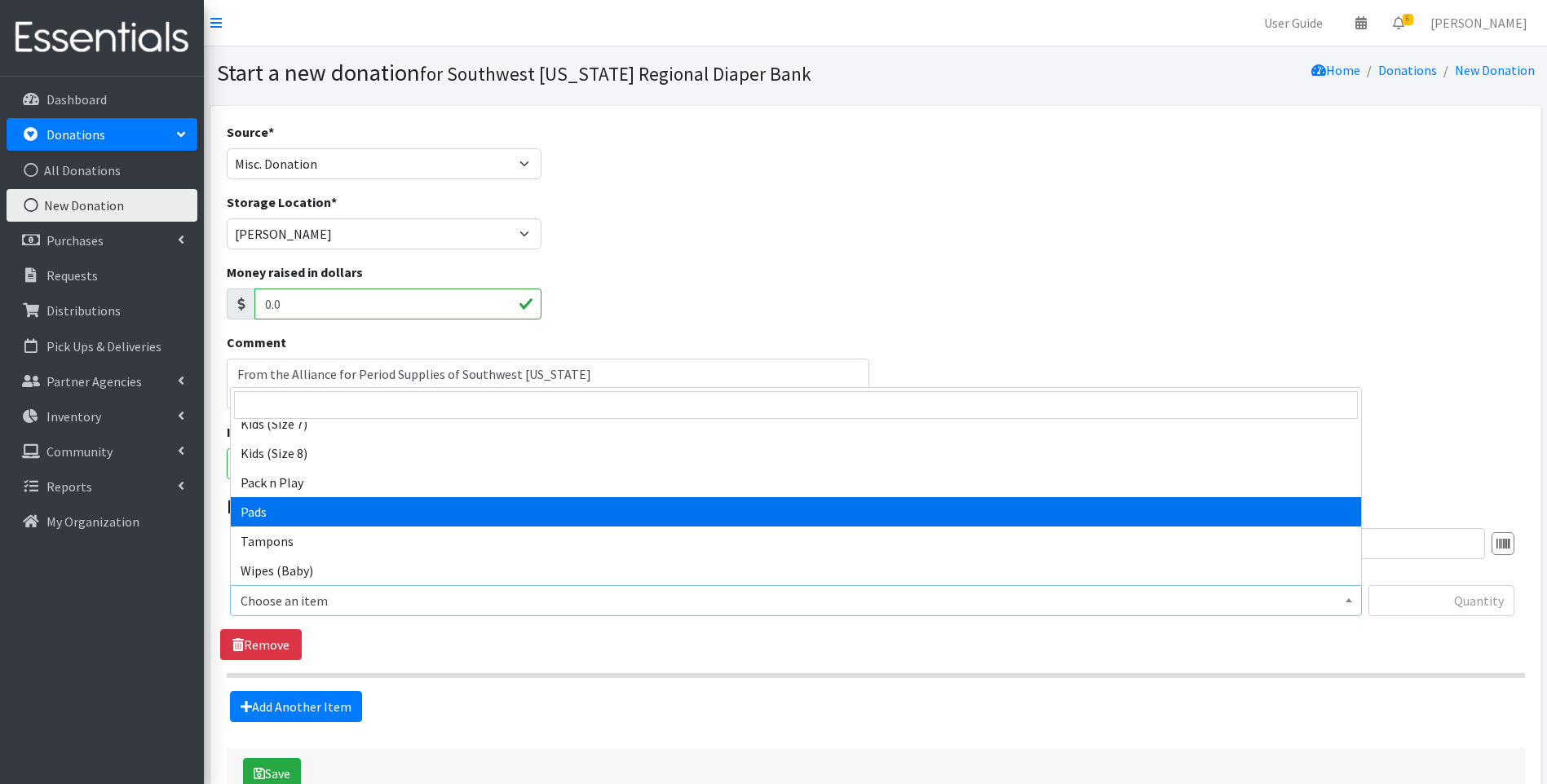
select select "10040"
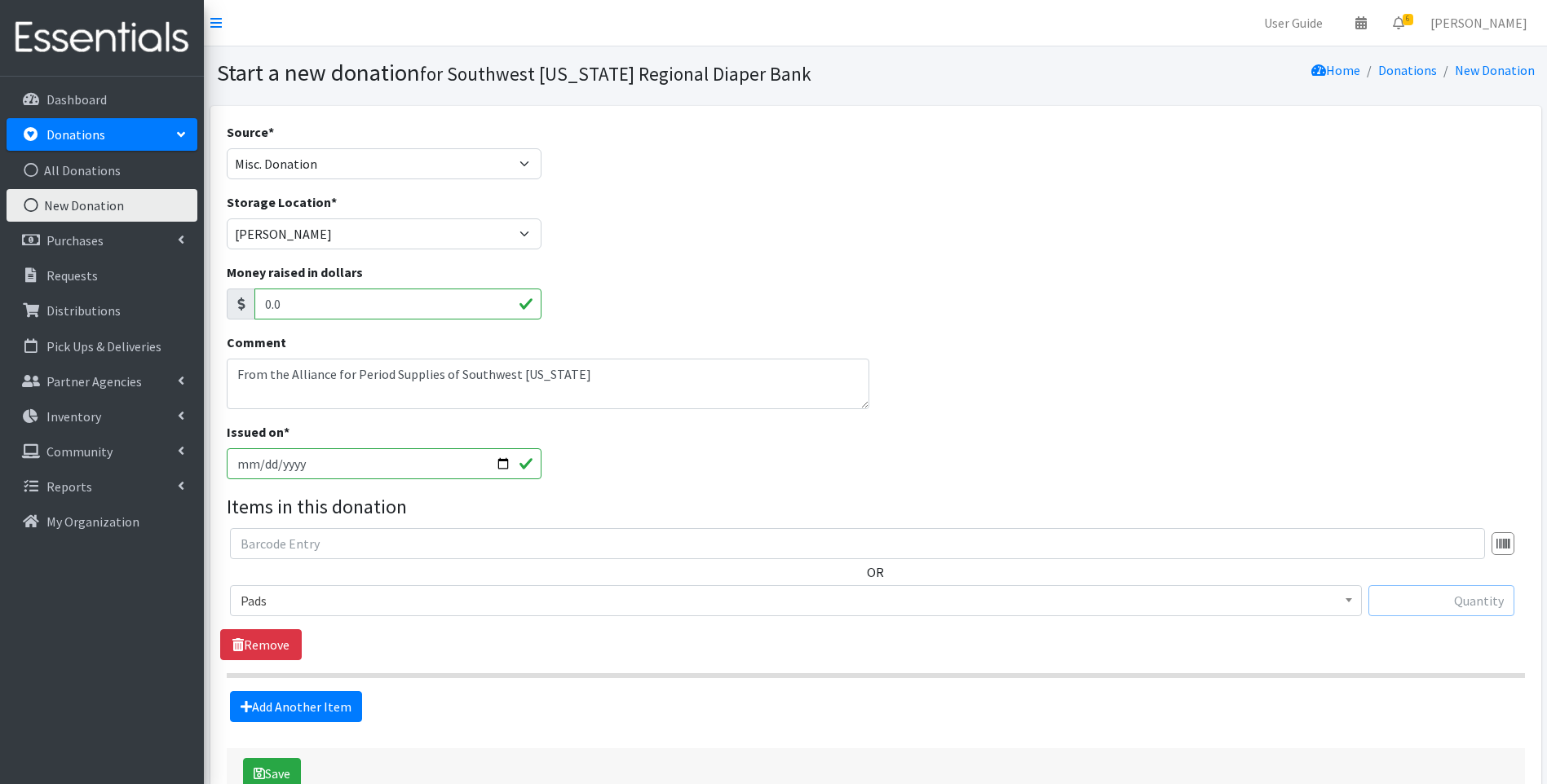
click at [1477, 591] on input "text" at bounding box center [1441, 600] width 146 height 31
type input "384"
drag, startPoint x: 428, startPoint y: 735, endPoint x: 375, endPoint y: 726, distance: 53.8
click at [422, 727] on div "Source * Product Drive Manufacturer Donation Site Misc. Donation Donation Site …" at bounding box center [875, 461] width 1298 height 677
click at [276, 775] on button "Save" at bounding box center [272, 773] width 58 height 31
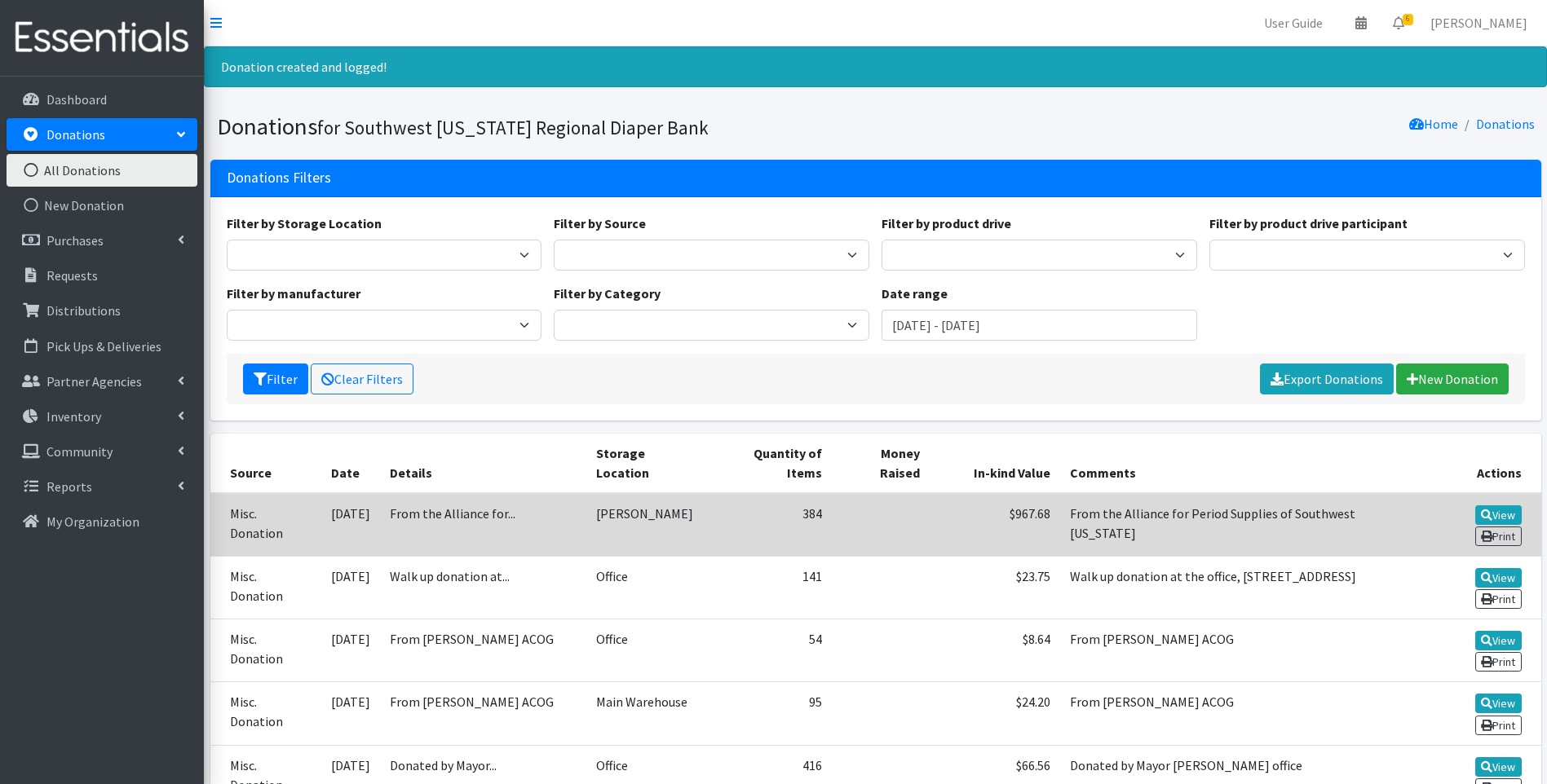
drag, startPoint x: 0, startPoint y: 0, endPoint x: 1109, endPoint y: 481, distance: 1208.8
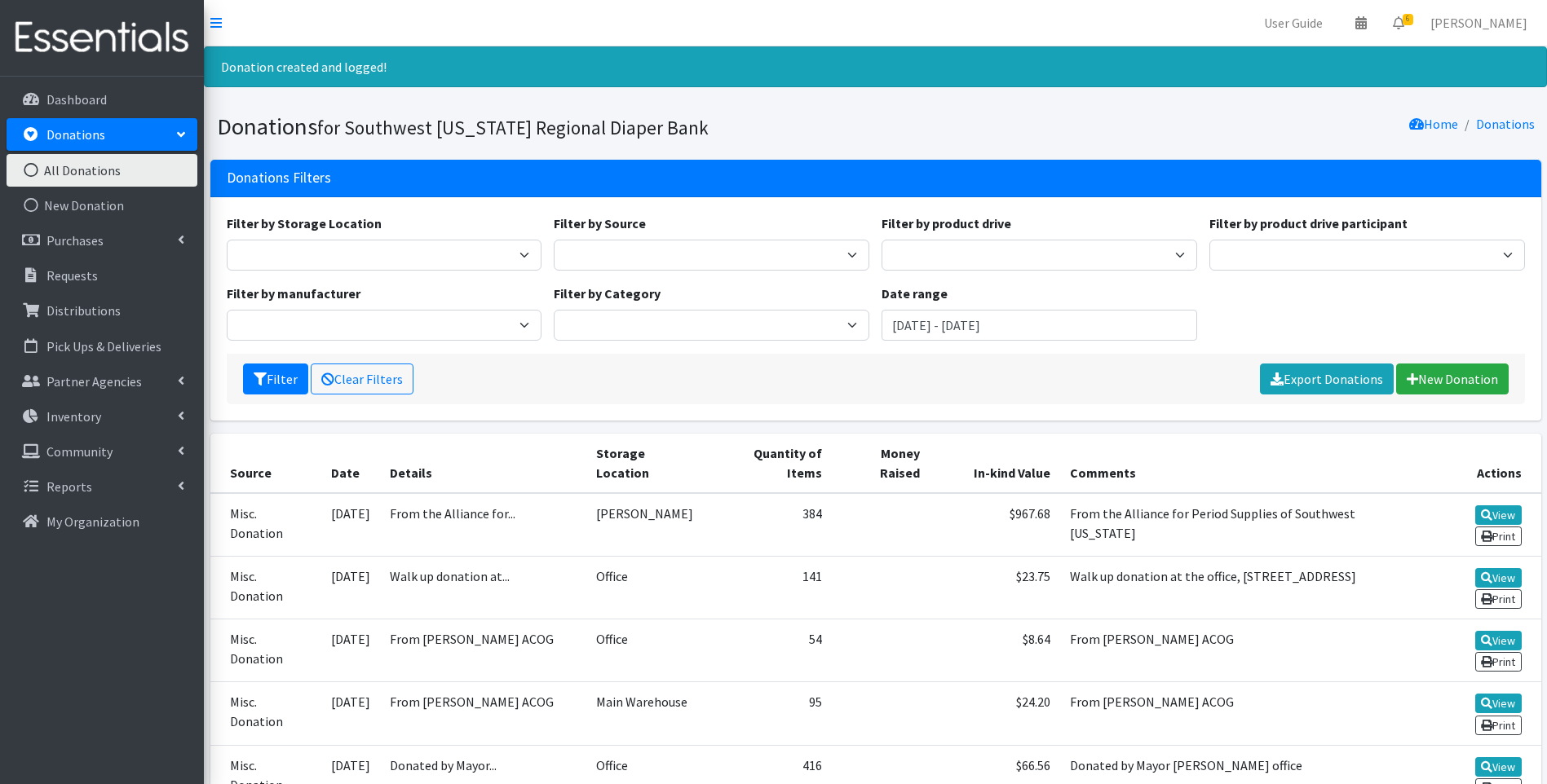
drag, startPoint x: 1109, startPoint y: 481, endPoint x: 1082, endPoint y: 106, distance: 376.0
click at [1082, 106] on section "Donations for Southwest Florida Regional Diaper Bank Home Donations" at bounding box center [875, 129] width 1343 height 60
click at [120, 42] on img at bounding box center [102, 38] width 191 height 54
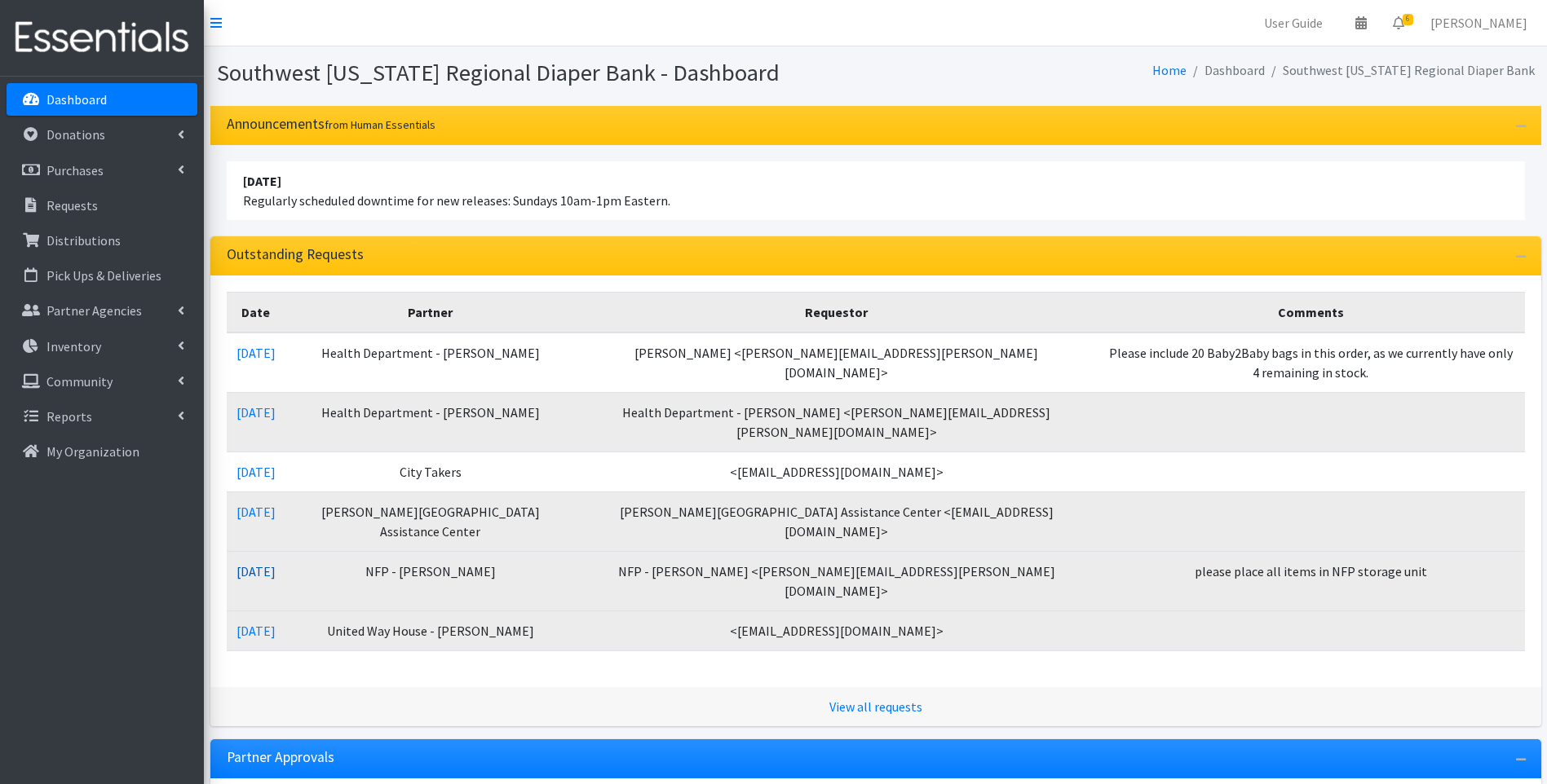
click at [276, 563] on link "10/01/2025" at bounding box center [256, 571] width 39 height 16
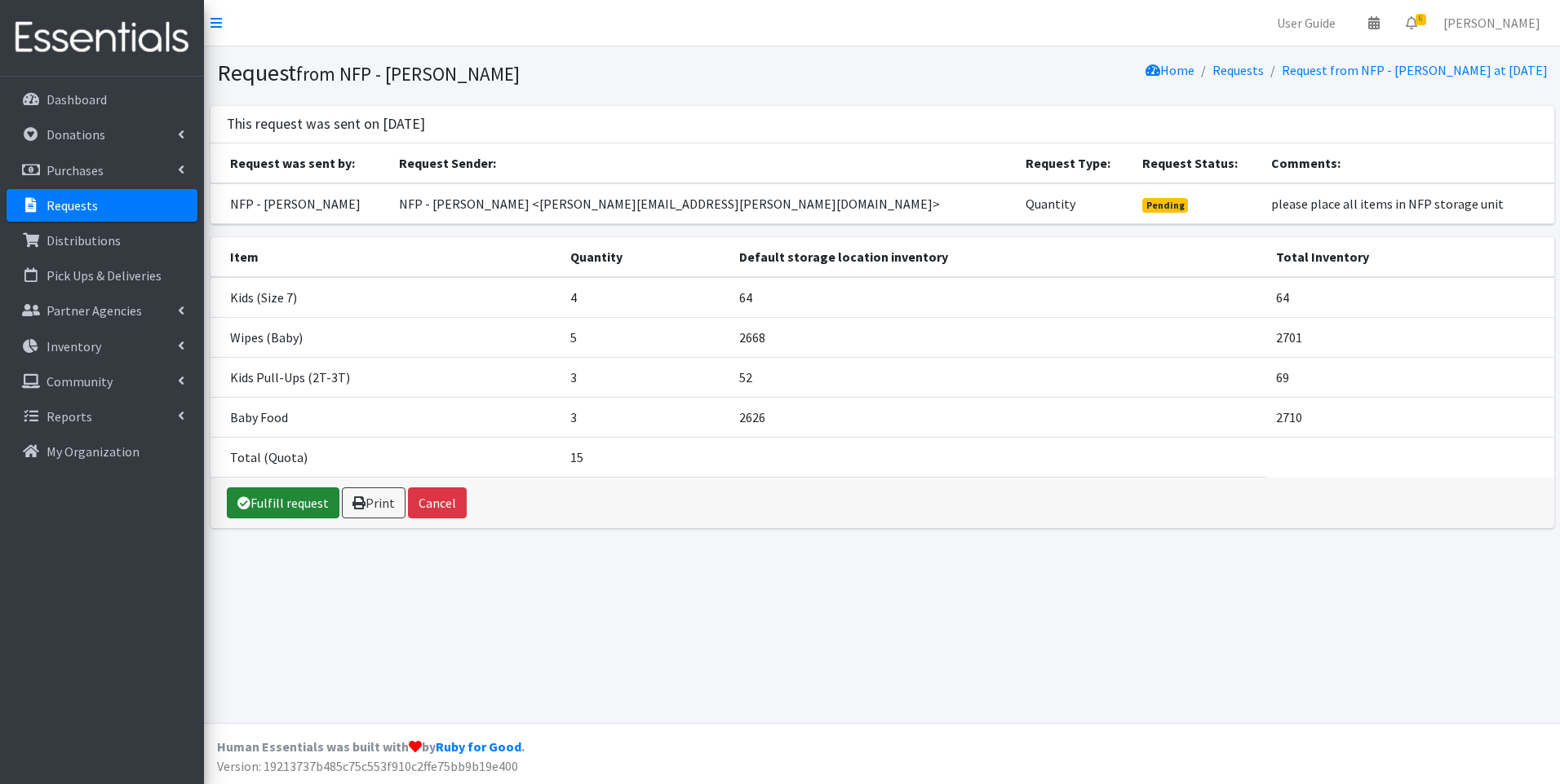
click at [308, 505] on link "Fulfill request" at bounding box center [283, 503] width 113 height 31
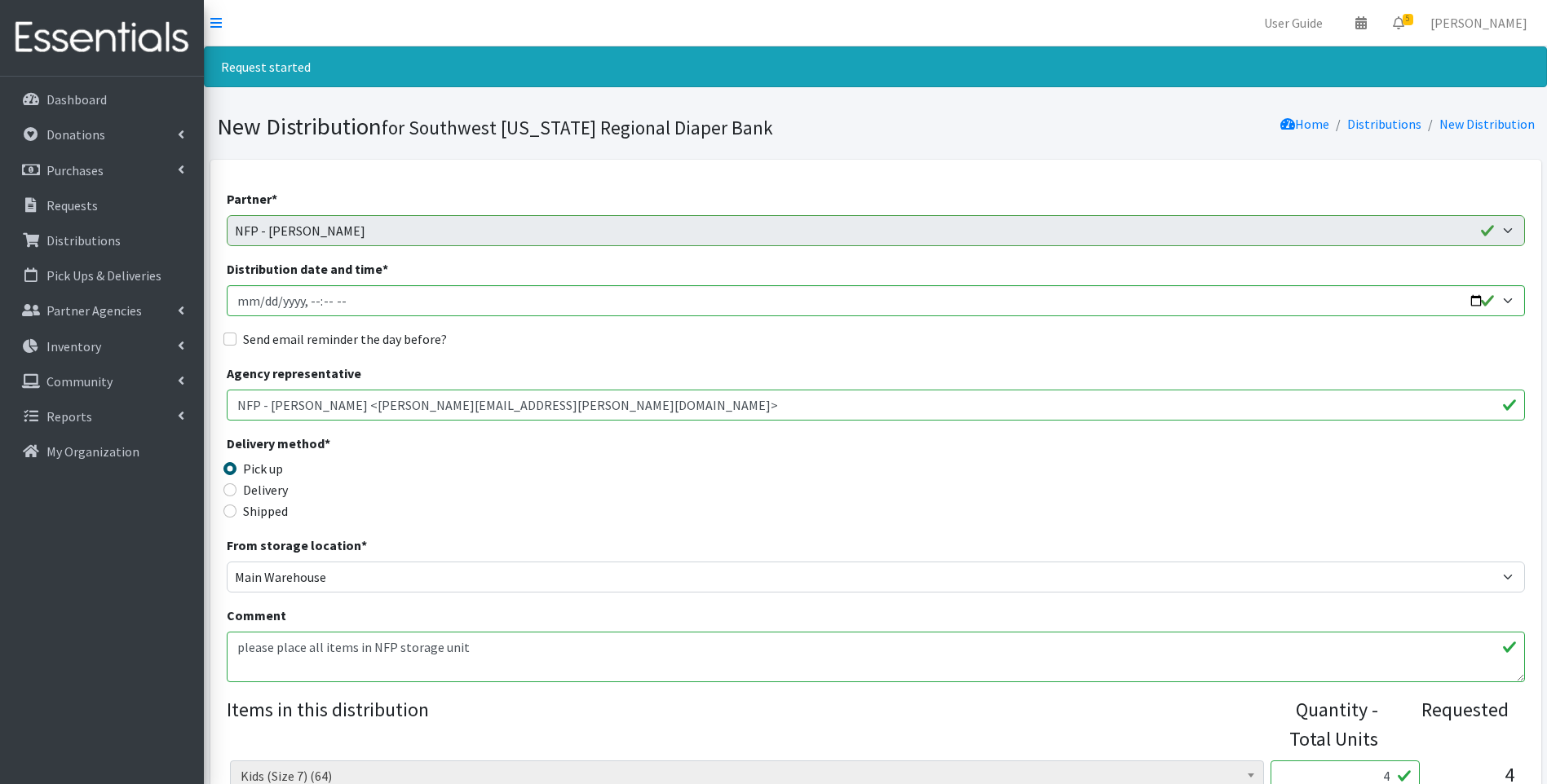
click at [282, 484] on label "Delivery" at bounding box center [265, 490] width 45 height 20
click at [237, 484] on input "Delivery" at bounding box center [230, 489] width 13 height 13
radio input "true"
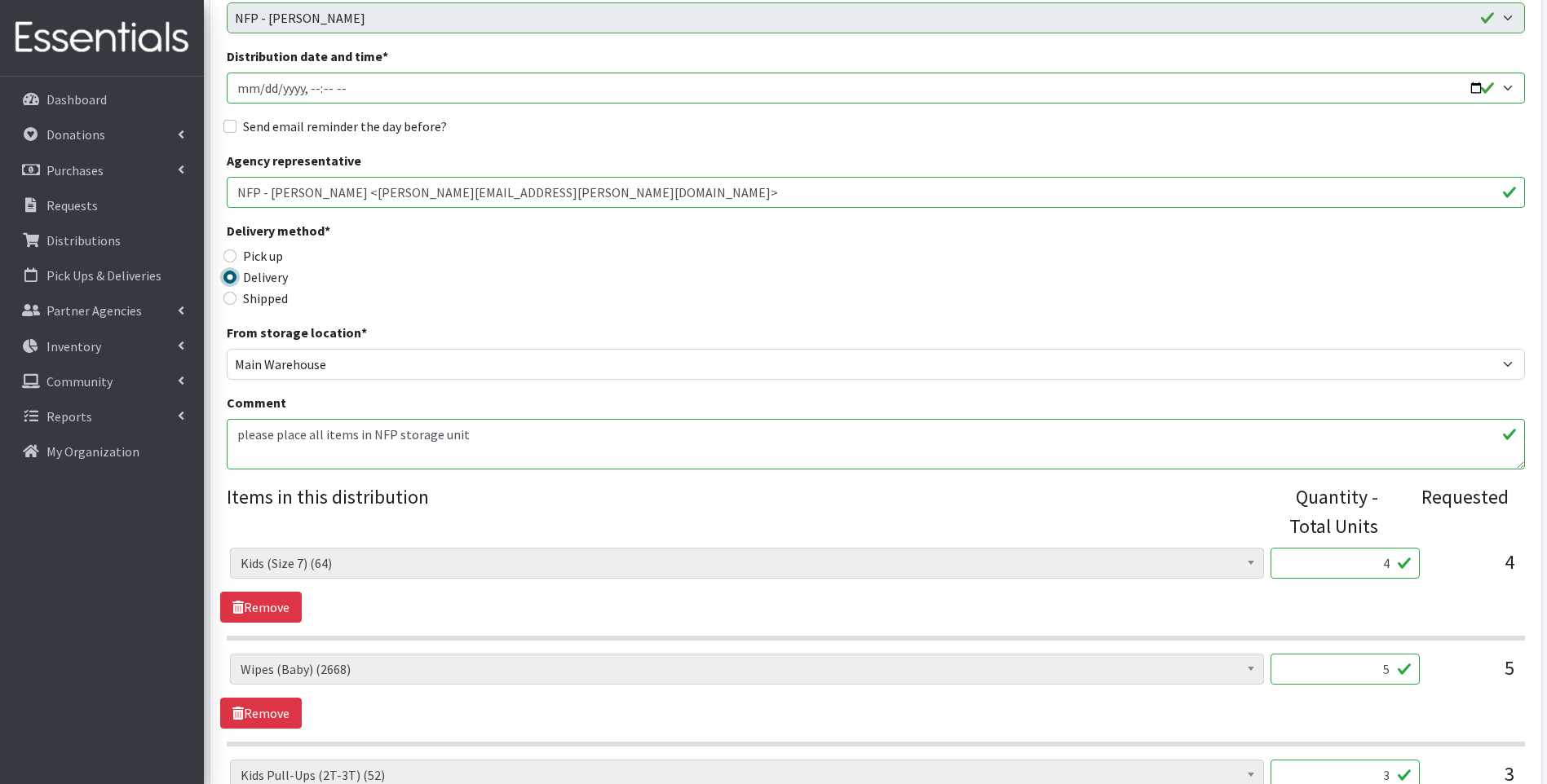
scroll to position [218, 0]
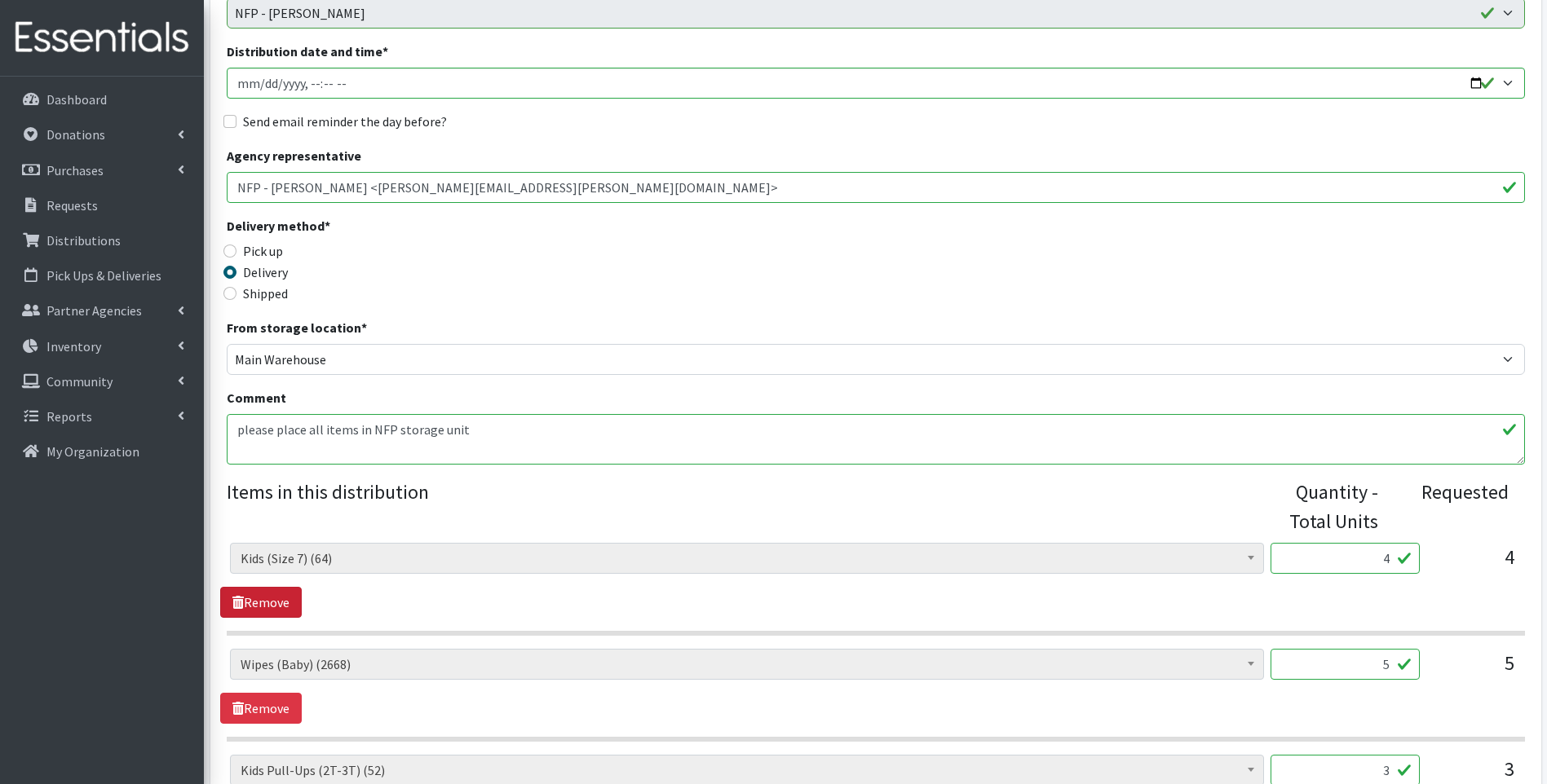
click at [276, 604] on link "Remove" at bounding box center [260, 602] width 81 height 31
drag, startPoint x: 1339, startPoint y: 571, endPoint x: 1372, endPoint y: 548, distance: 40.2
click at [1404, 556] on input "5" at bounding box center [1344, 558] width 149 height 31
type input "60"
click at [1131, 299] on div "Delivery method * Pick up Delivery Shipped Shipping cost" at bounding box center [875, 267] width 1298 height 102
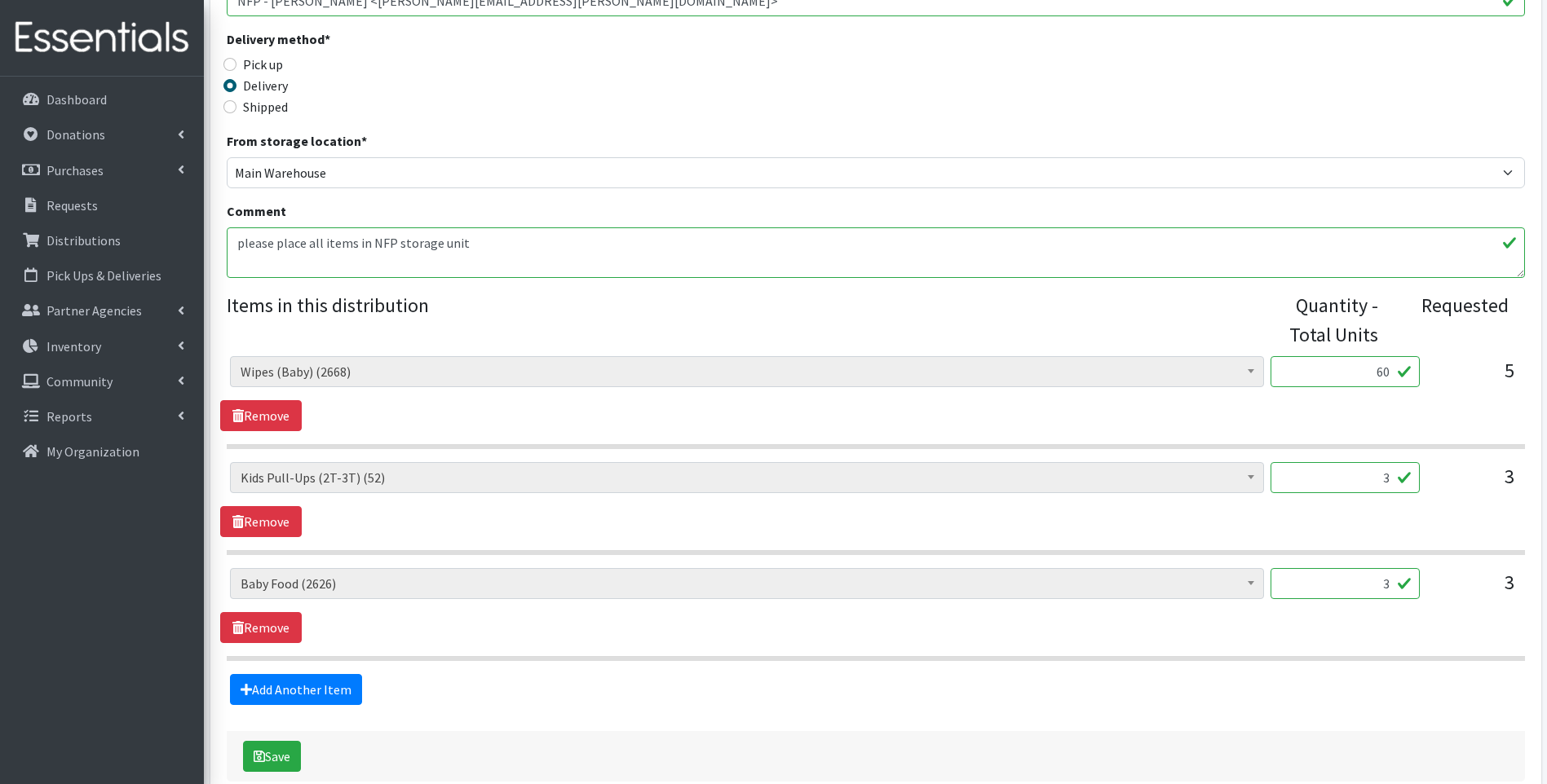
scroll to position [489, 0]
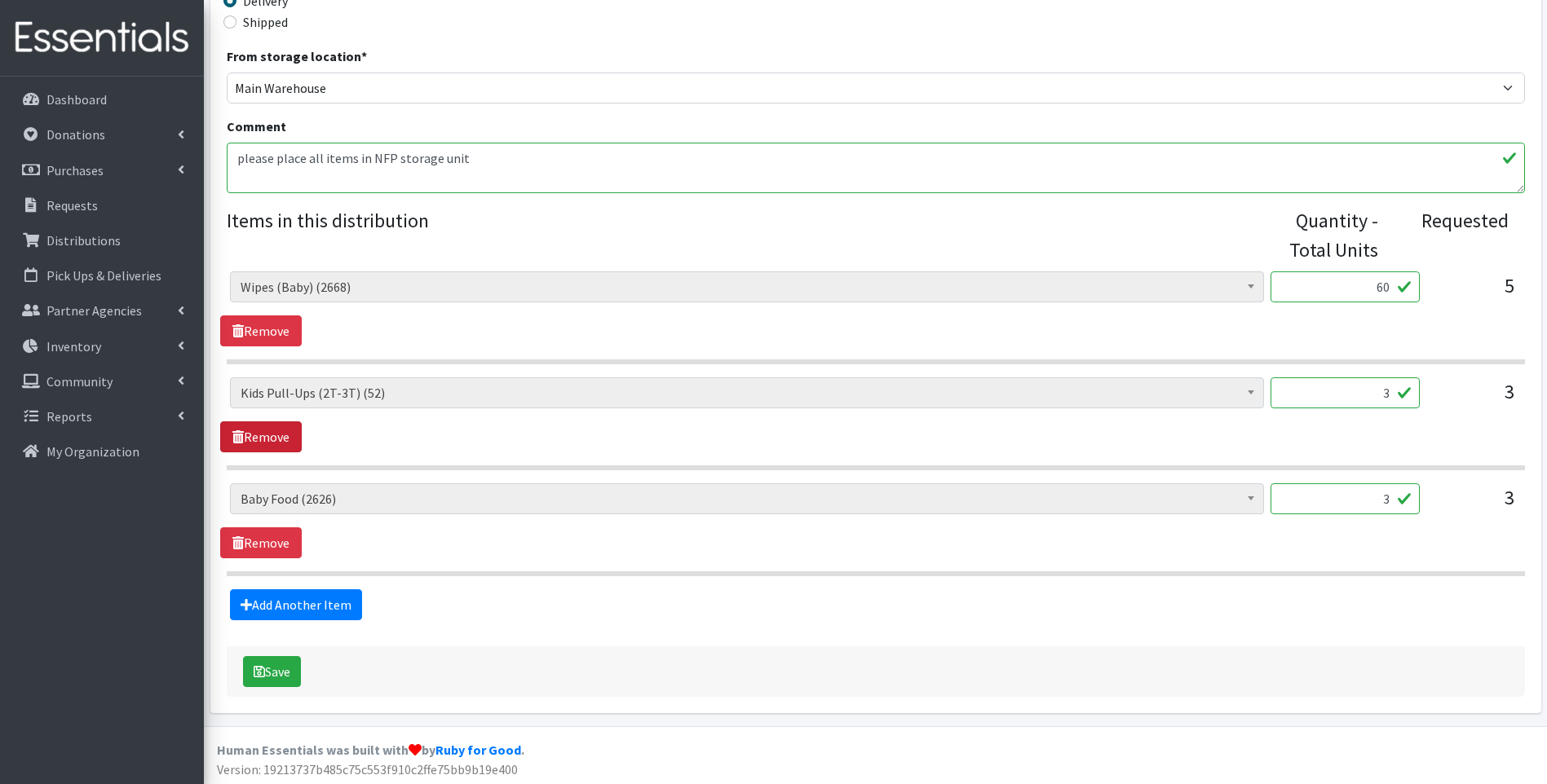
click at [259, 440] on link "Remove" at bounding box center [260, 437] width 81 height 31
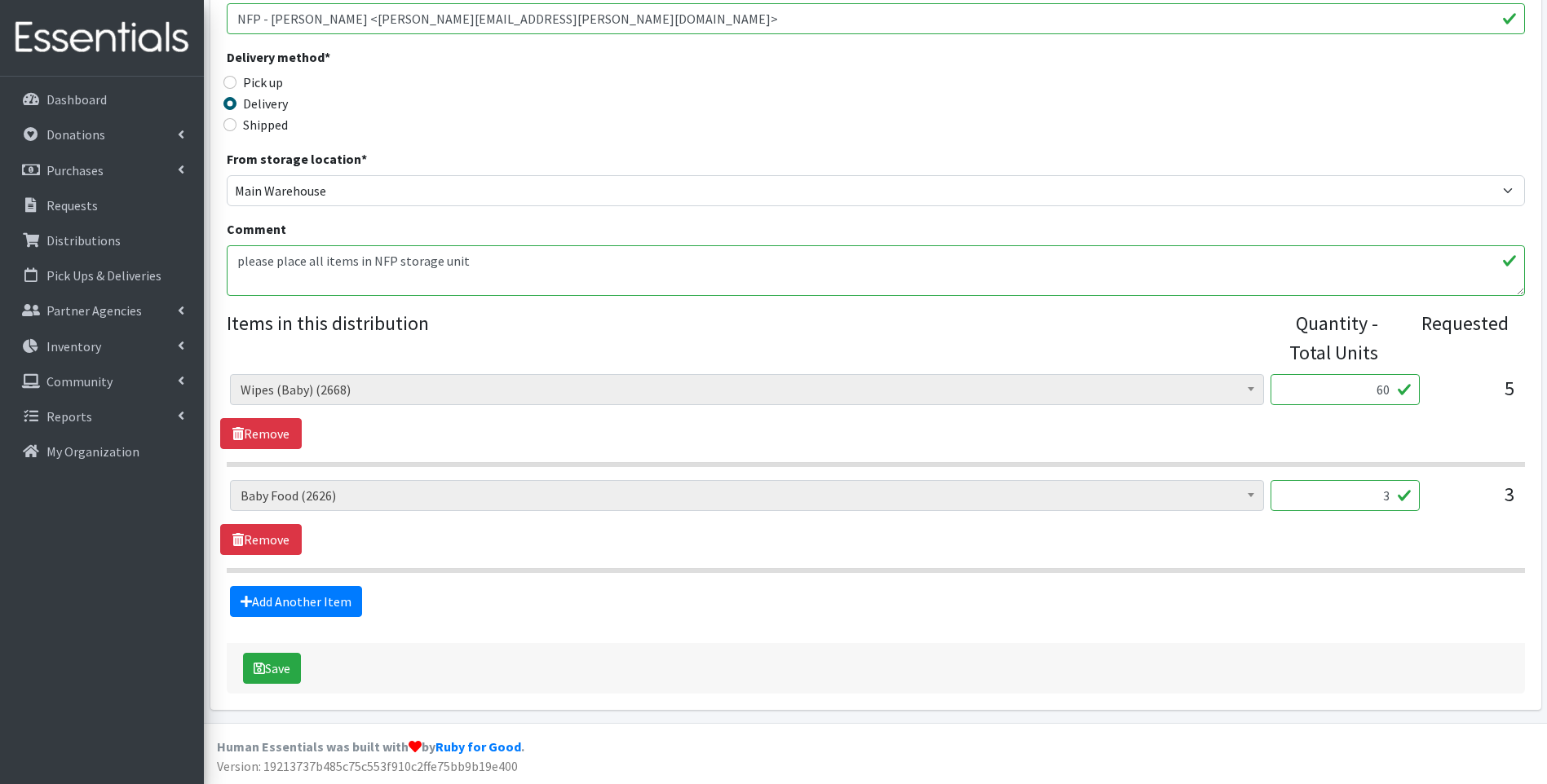
drag, startPoint x: 1370, startPoint y: 494, endPoint x: 1417, endPoint y: 487, distance: 47.5
click at [1417, 487] on input "3" at bounding box center [1344, 496] width 149 height 31
type input "22"
drag, startPoint x: 672, startPoint y: 555, endPoint x: 476, endPoint y: 615, distance: 205.0
click at [673, 553] on div "Baby Food (2626) Blood Pressure Cuff (0) Car Seat (1) Children's Disposable Und…" at bounding box center [874, 518] width 1310 height 75
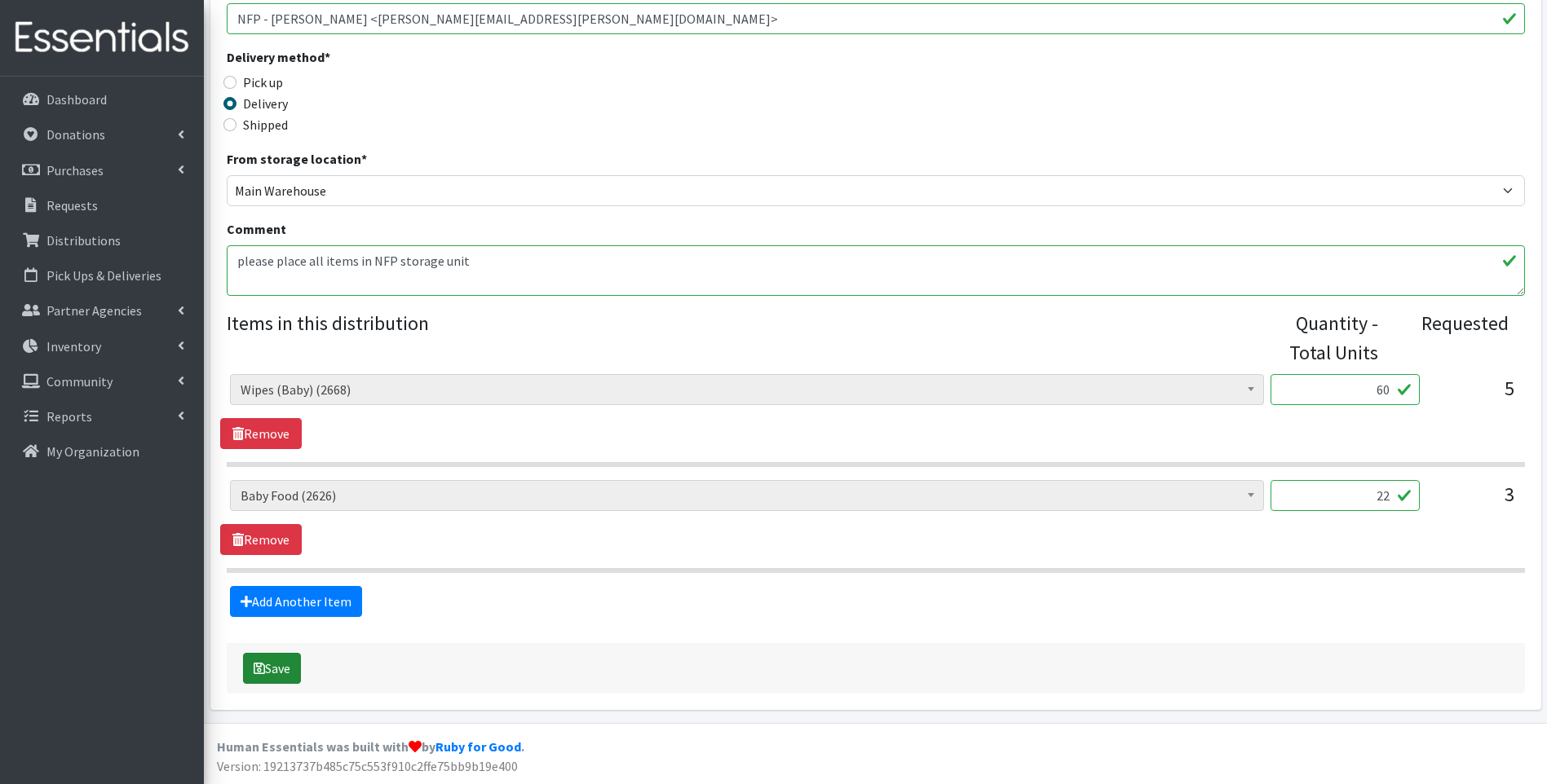
click at [270, 676] on button "Save" at bounding box center [272, 668] width 58 height 31
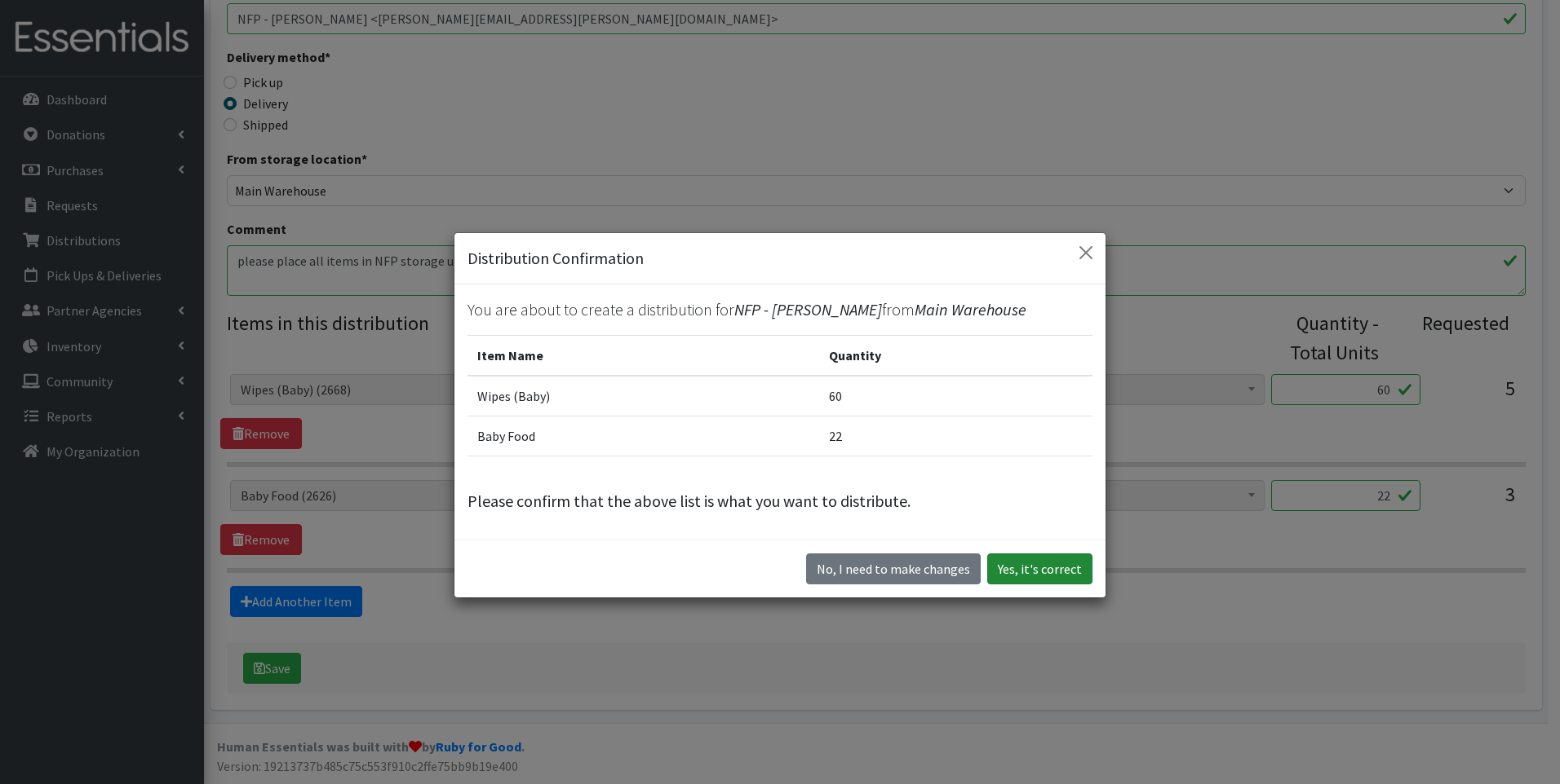
click at [1044, 567] on button "Yes, it's correct" at bounding box center [1040, 569] width 105 height 31
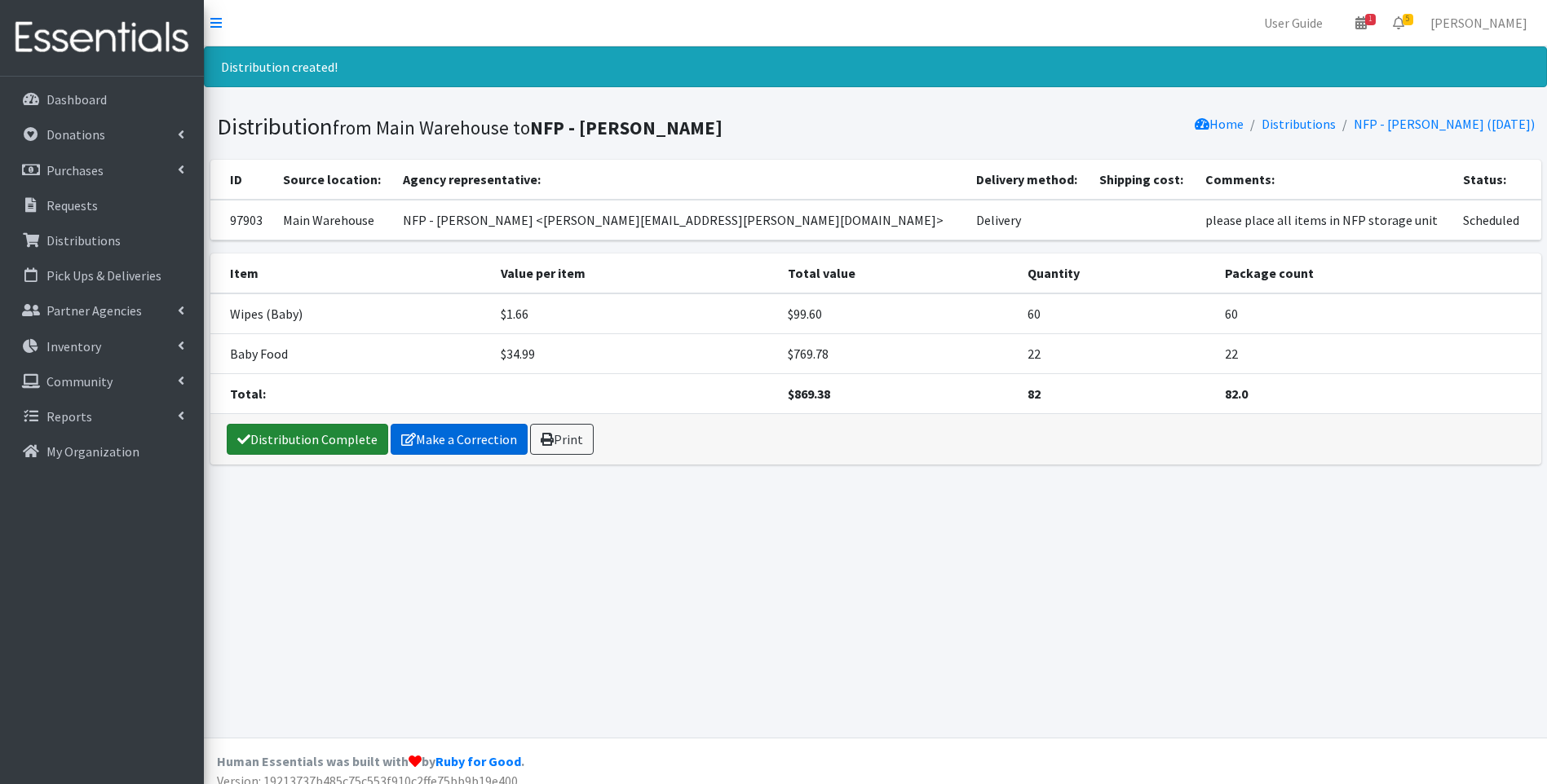
click at [339, 436] on link "Distribution Complete" at bounding box center [307, 439] width 162 height 31
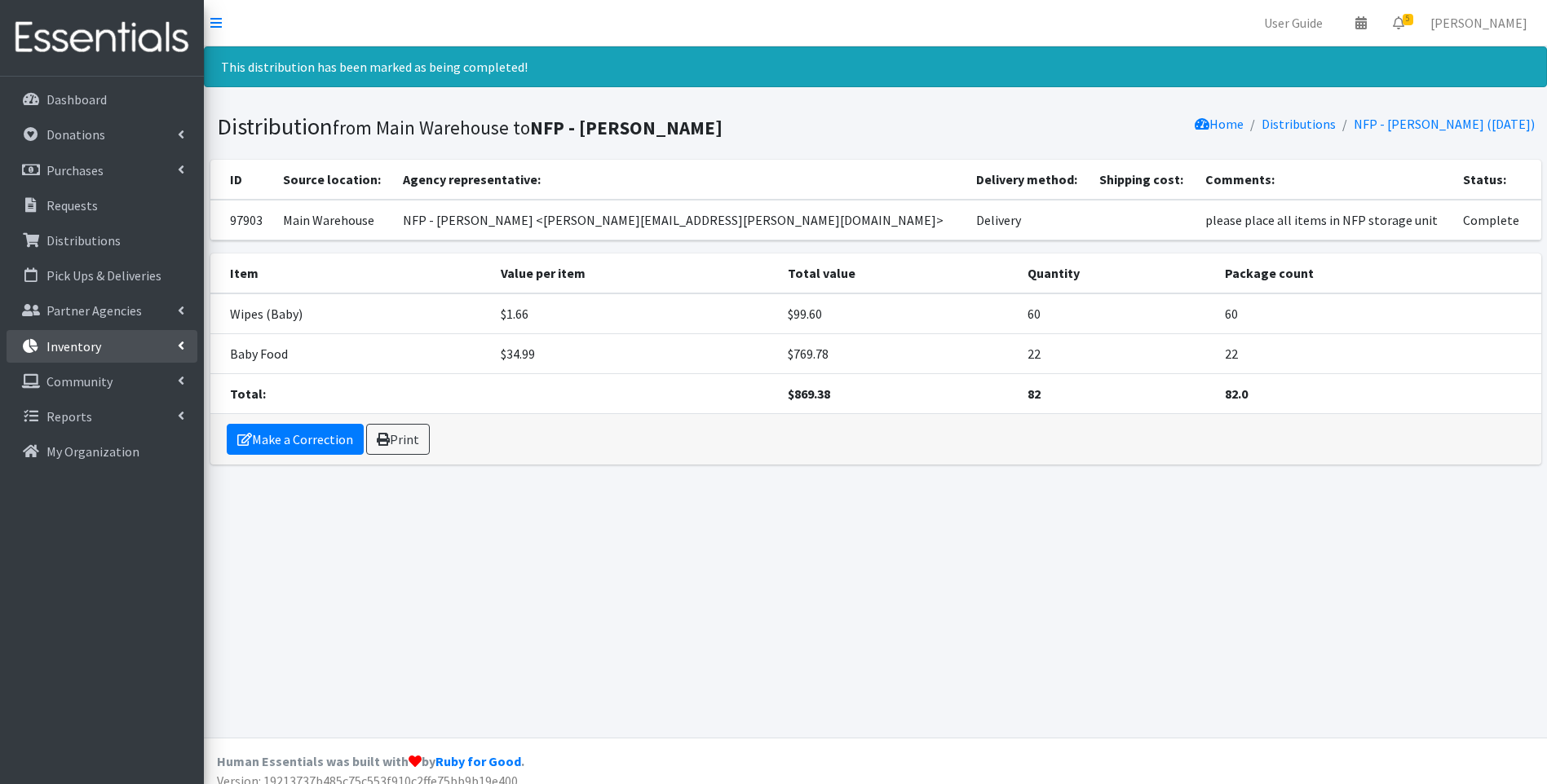
click at [81, 345] on p "Inventory" at bounding box center [73, 346] width 54 height 16
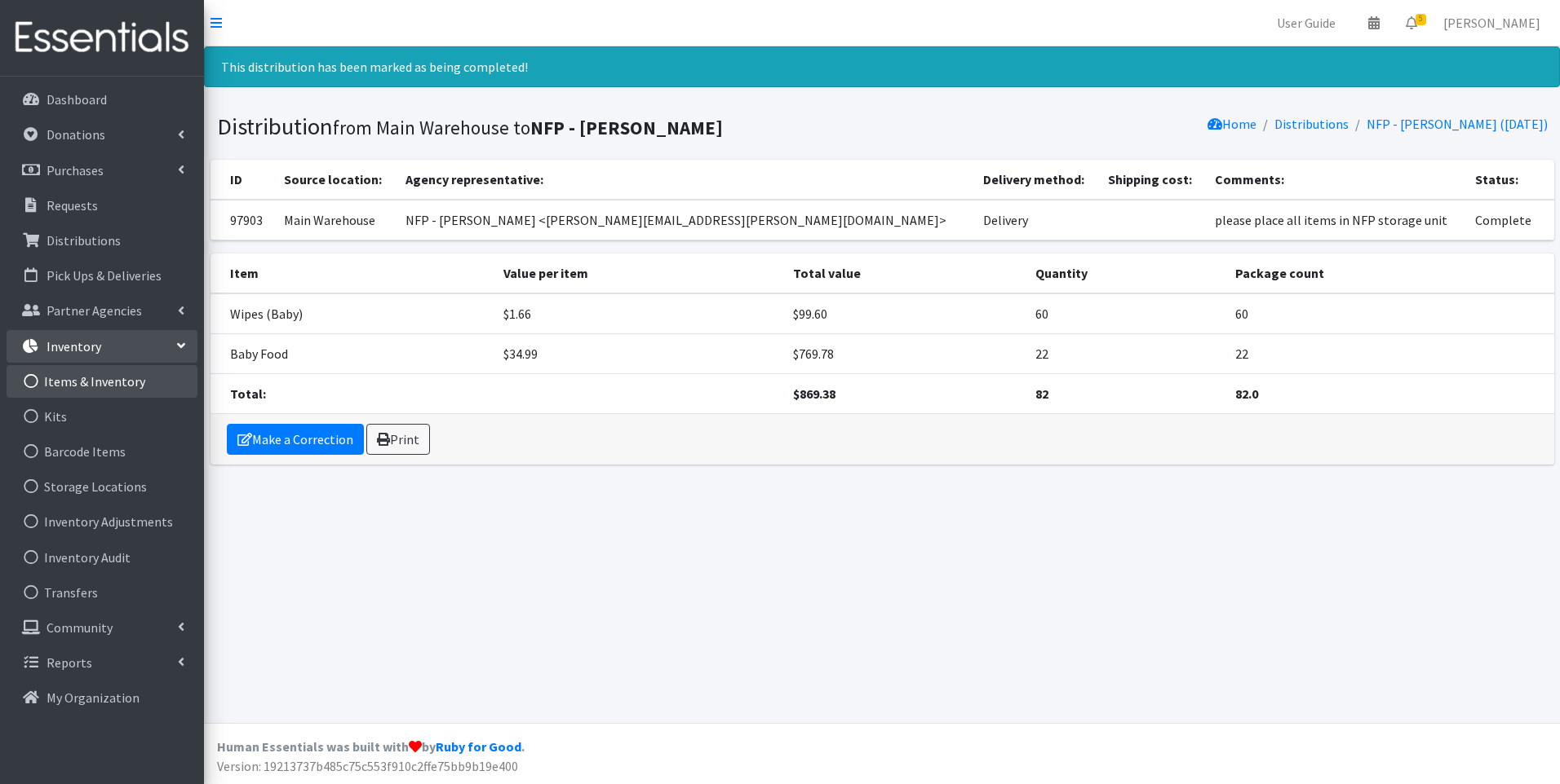
click at [83, 384] on link "Items & Inventory" at bounding box center [102, 381] width 191 height 33
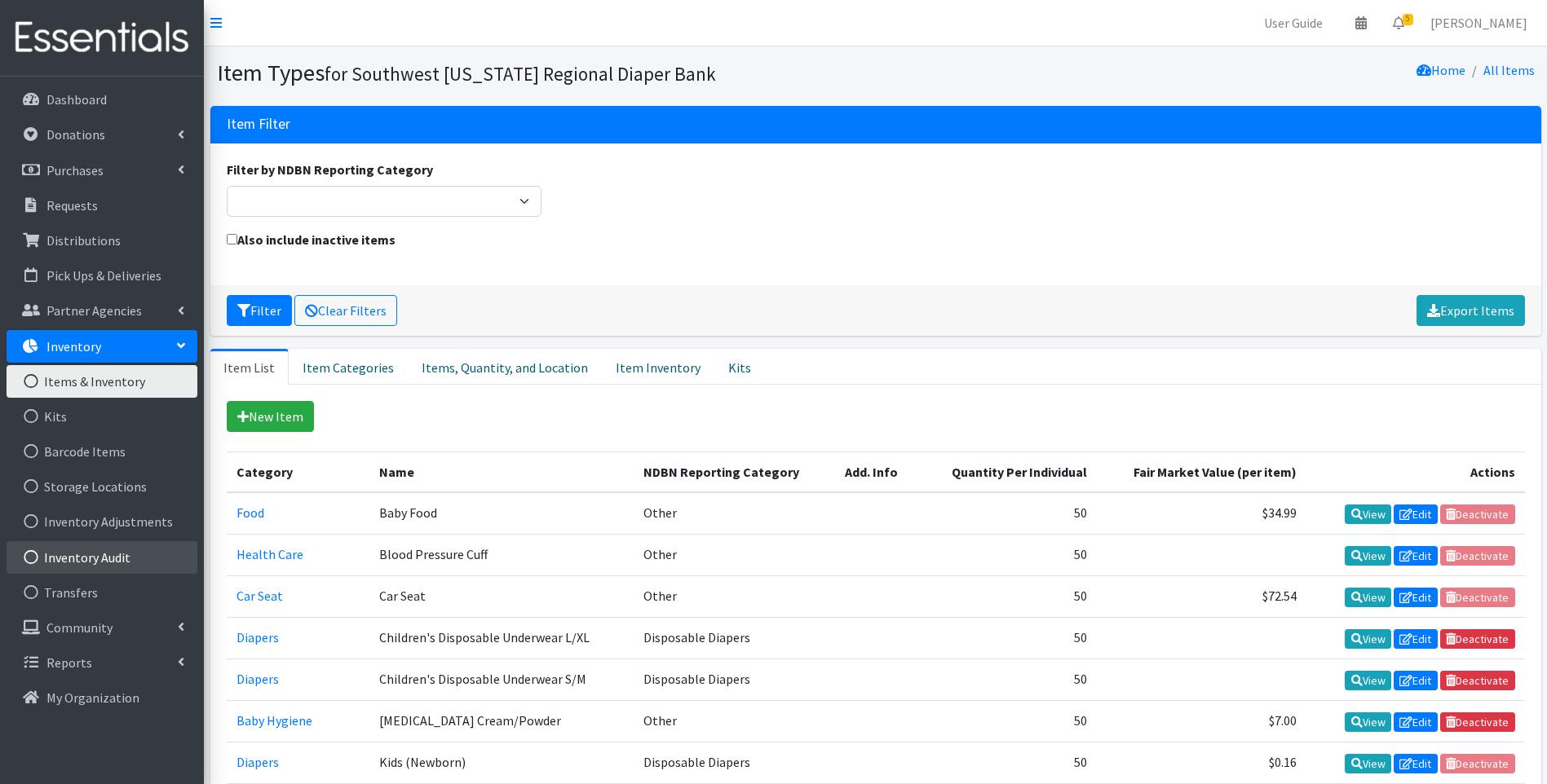
click at [48, 568] on link "Inventory Audit" at bounding box center [102, 557] width 191 height 33
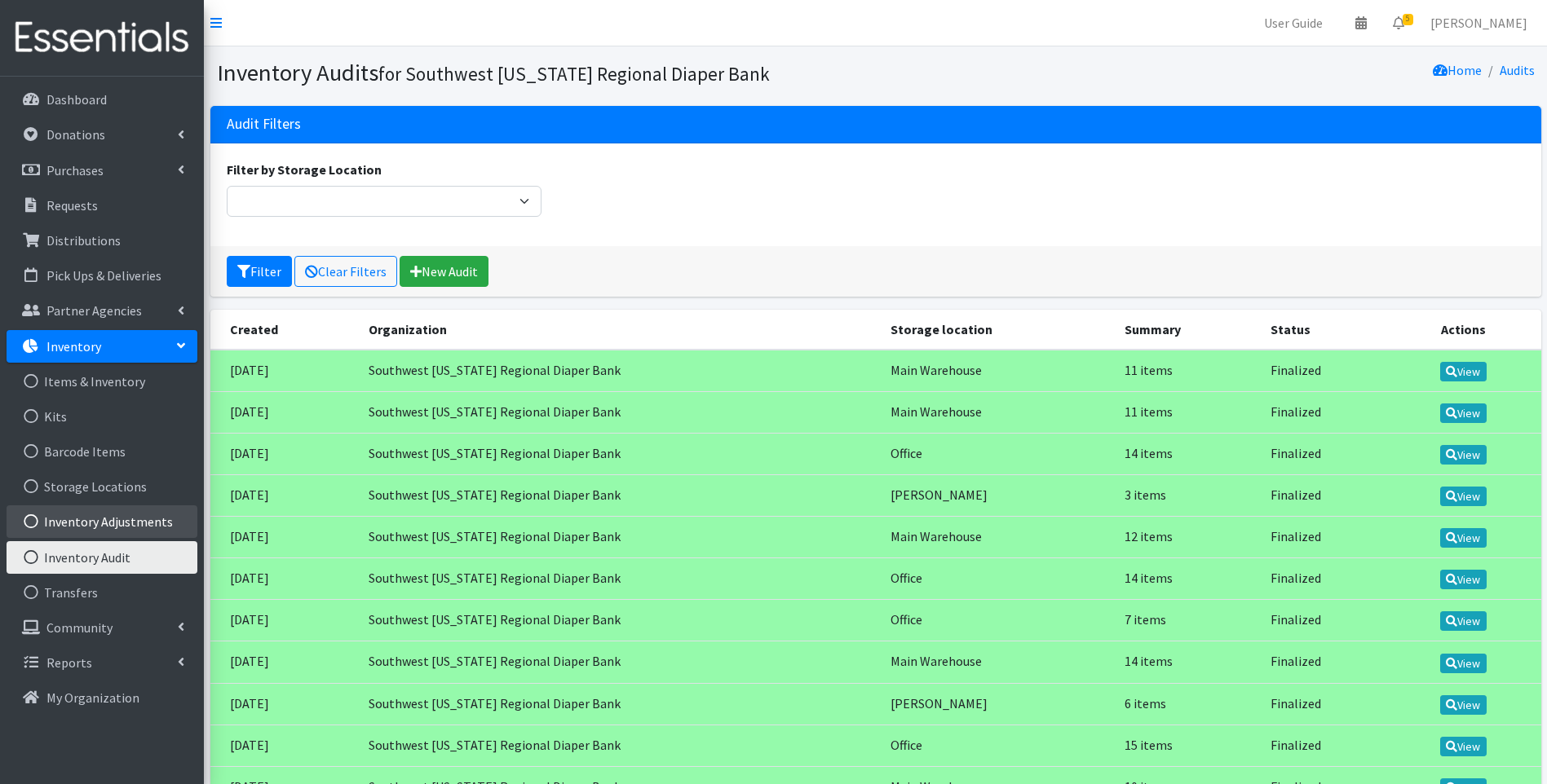
click at [86, 528] on link "Inventory Adjustments" at bounding box center [102, 521] width 191 height 33
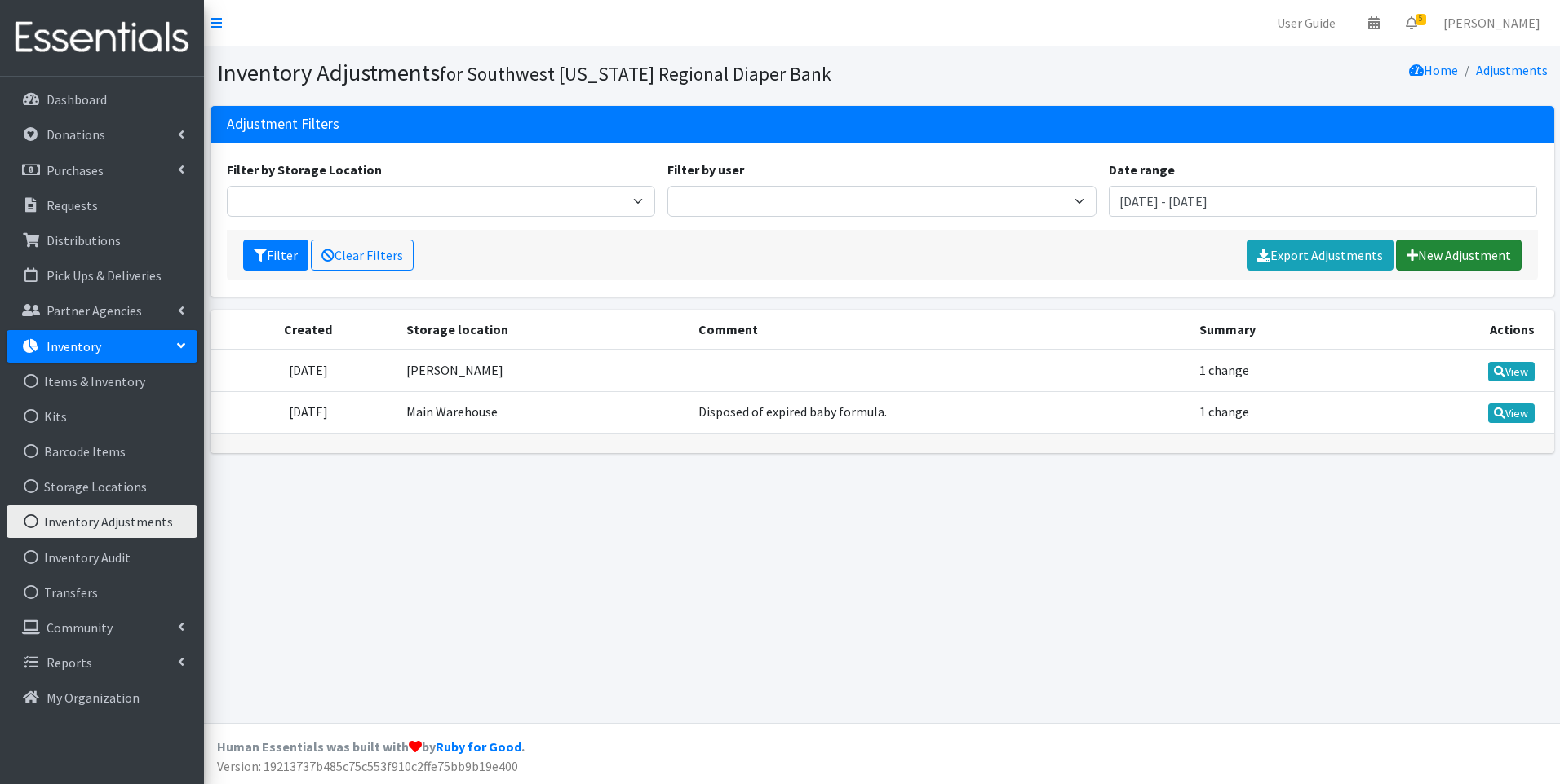
click at [1445, 259] on link "New Adjustment" at bounding box center [1458, 254] width 126 height 31
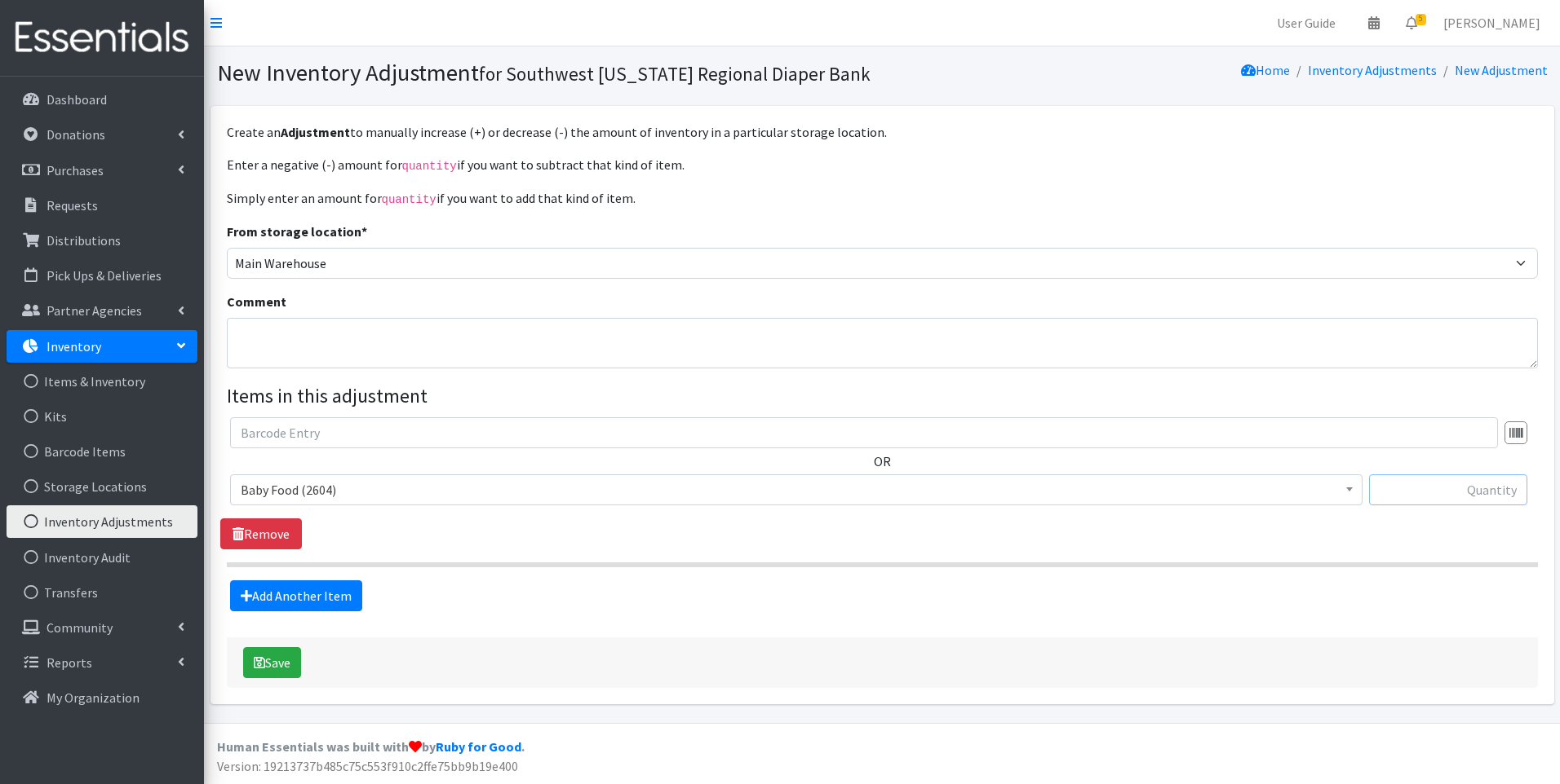
click at [1435, 496] on input "text" at bounding box center [1447, 489] width 158 height 31
type input "-2604"
click at [269, 671] on button "Save" at bounding box center [272, 663] width 58 height 31
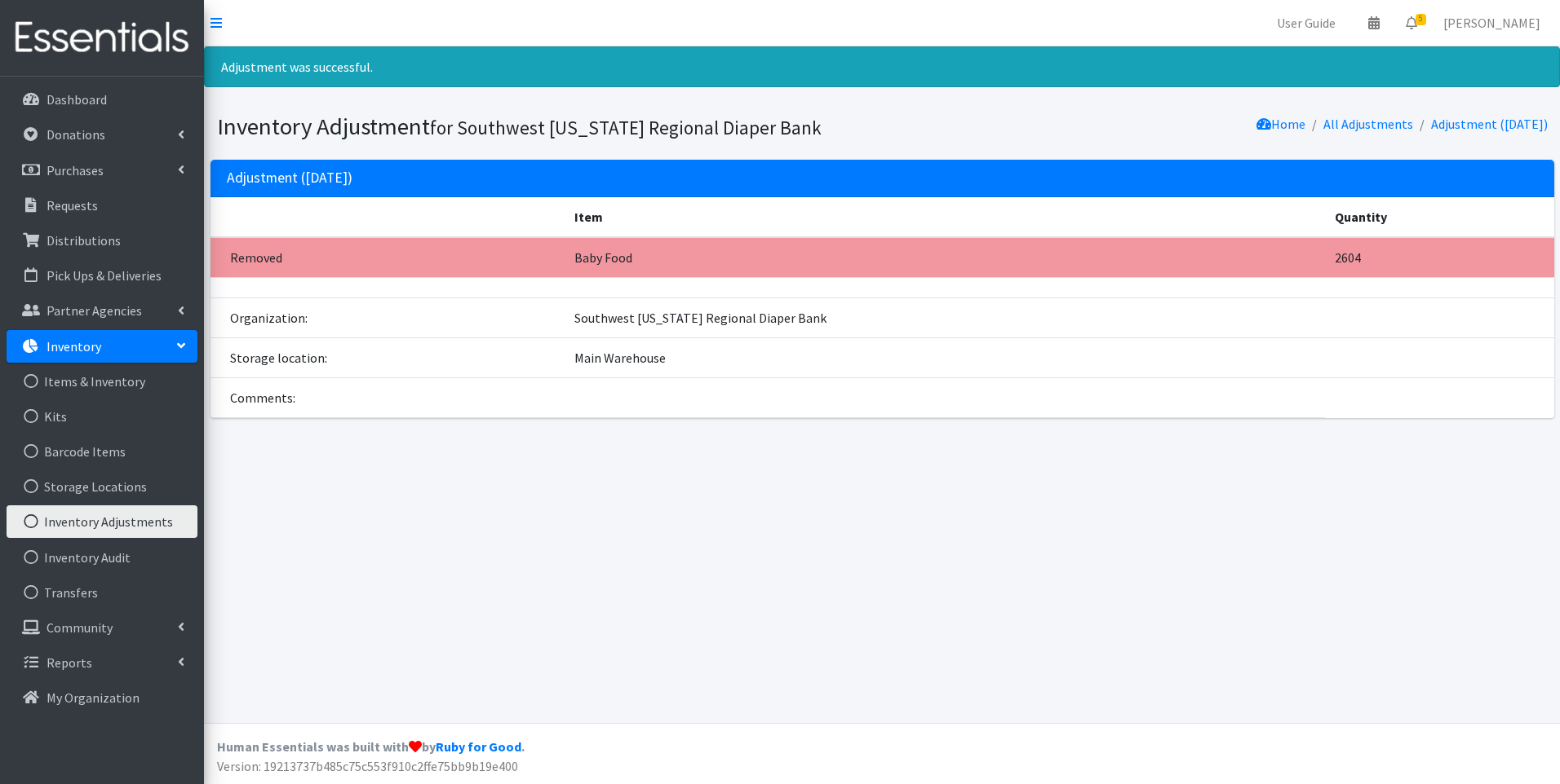
click at [54, 50] on img at bounding box center [102, 38] width 191 height 54
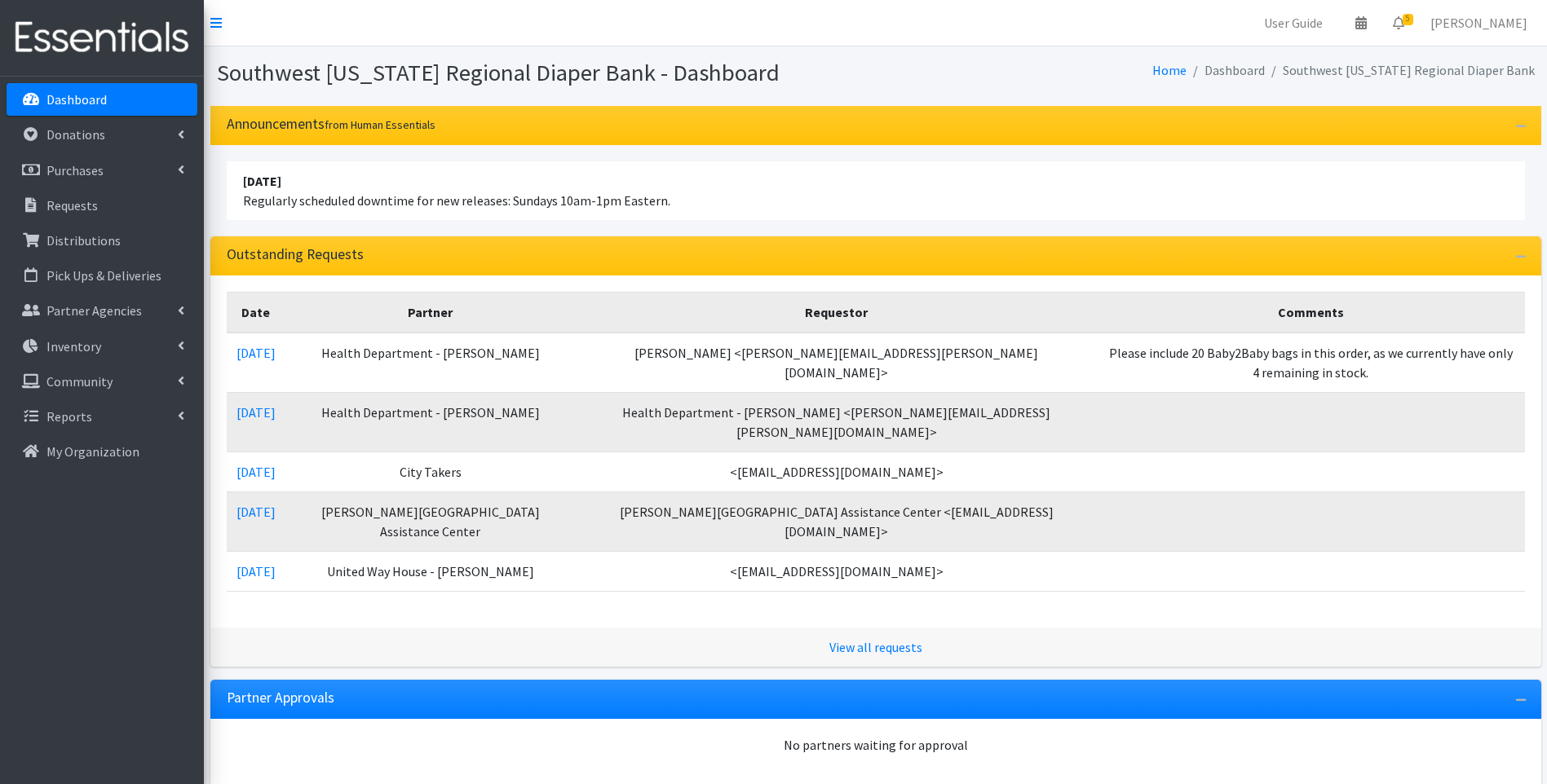
click at [690, 234] on div "April 16 2023 Regularly scheduled downtime for new releases: Sundays 10am-1pm E…" at bounding box center [876, 191] width 1331 height 91
click at [98, 45] on img at bounding box center [102, 38] width 191 height 54
